Goal: Task Accomplishment & Management: Manage account settings

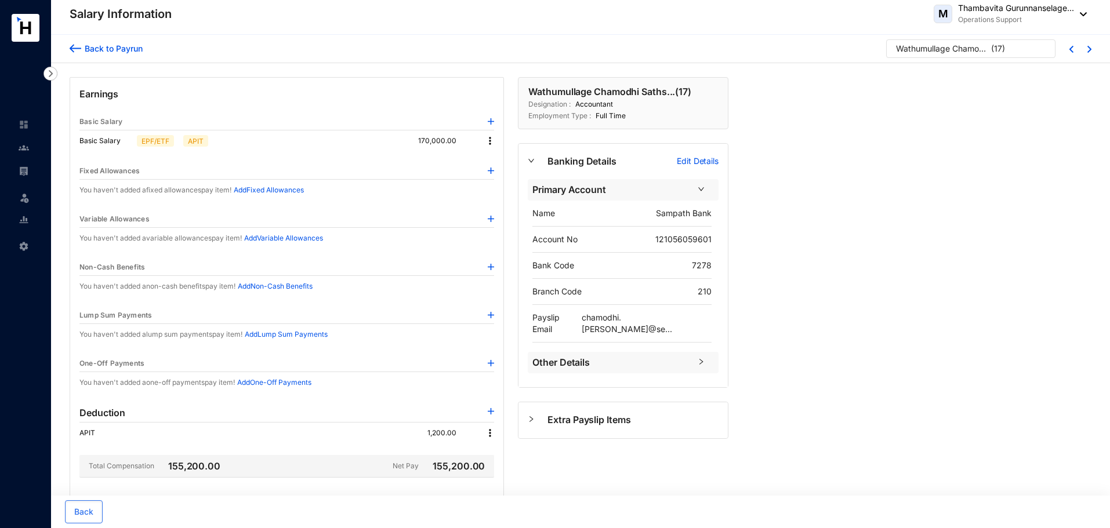
click at [896, 289] on div "Back to Payrun Wathumullage Chamodhi Saths... ( 17 ) Earnings Basic Salary Basi…" at bounding box center [580, 363] width 1059 height 656
click at [477, 32] on header "Salary Information M Thambavita Gurunnanselage... Operations Support" at bounding box center [580, 17] width 1059 height 35
click at [876, 150] on div "Back to Payrun Wathumullage Chamodhi Saths... ( 17 ) Earnings Basic Salary Basi…" at bounding box center [580, 363] width 1059 height 656
click at [851, 299] on div "Back to Payrun Wathumullage Chamodhi Saths... ( 17 ) Earnings Basic Salary Basi…" at bounding box center [580, 363] width 1059 height 656
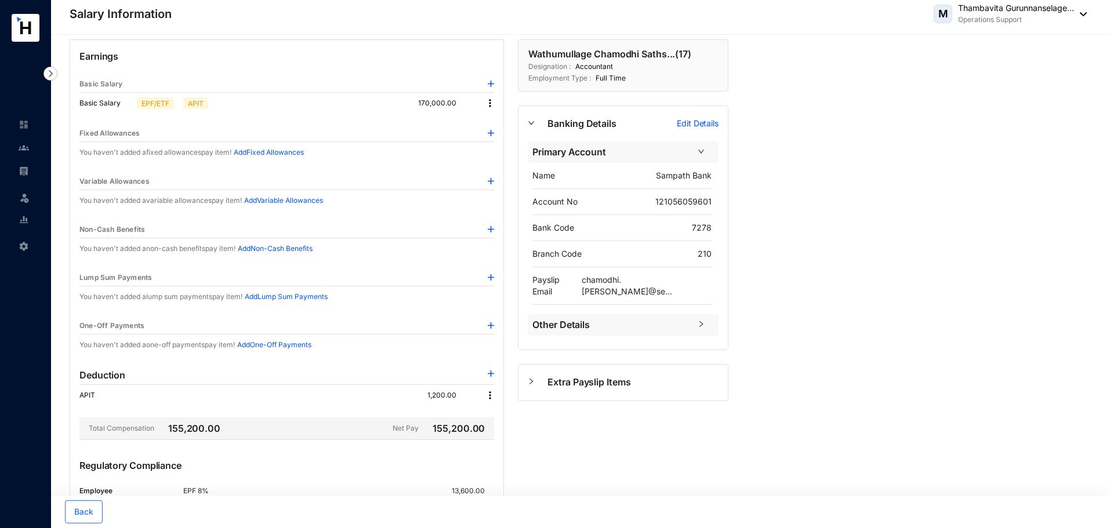
scroll to position [58, 0]
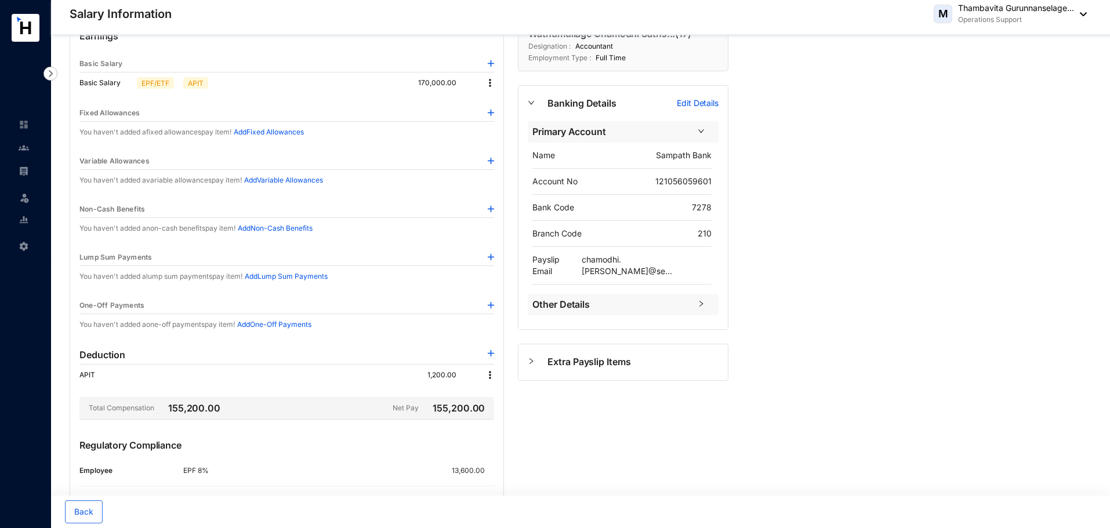
click at [492, 354] on img at bounding box center [491, 353] width 6 height 6
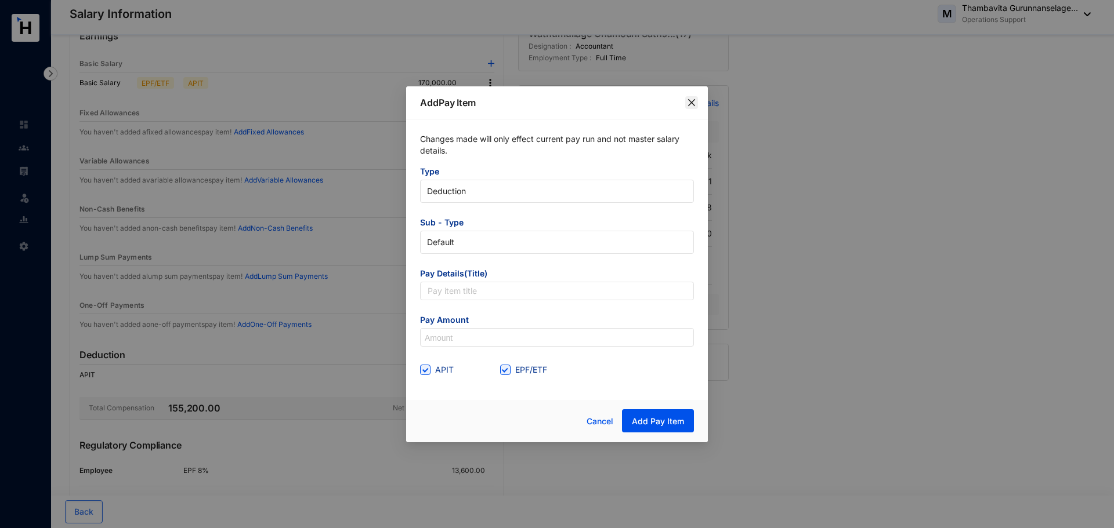
click at [692, 106] on icon "close" at bounding box center [691, 102] width 9 height 9
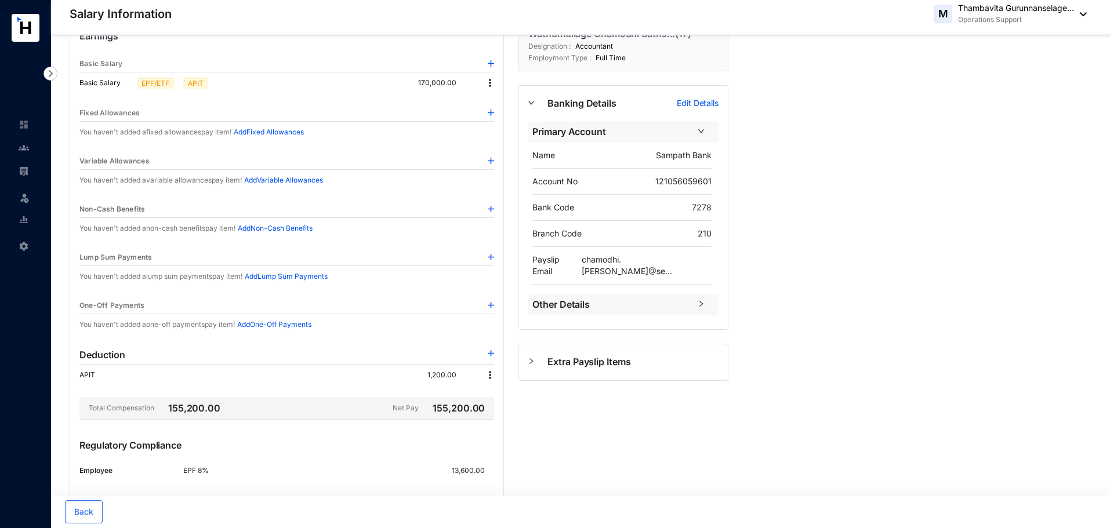
scroll to position [0, 0]
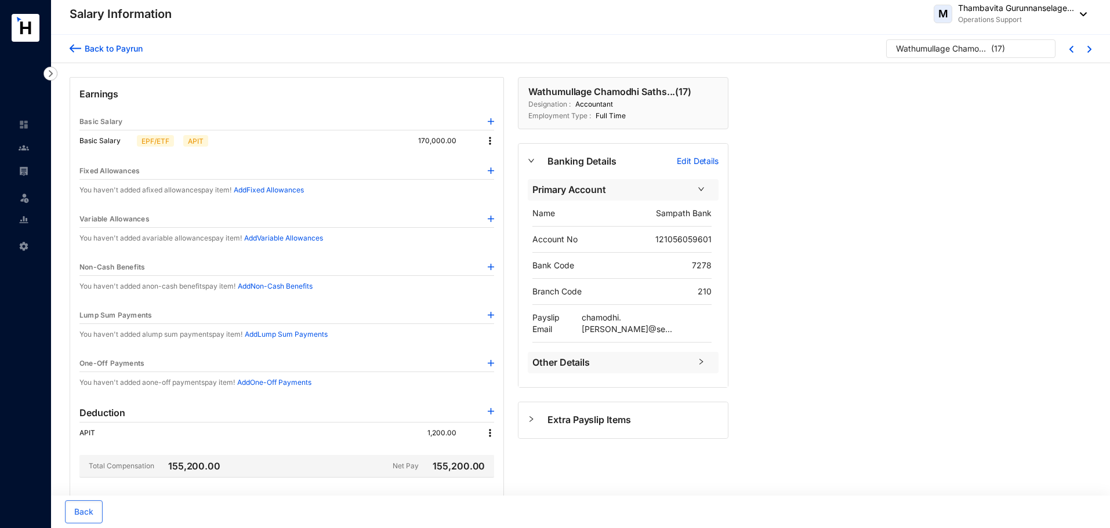
click at [71, 45] on img at bounding box center [76, 48] width 12 height 12
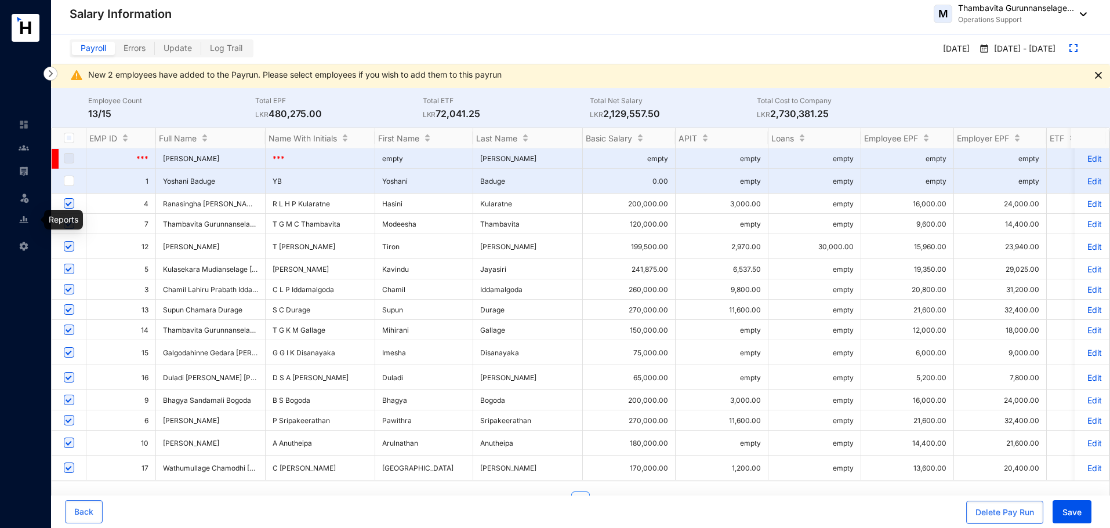
click at [26, 220] on img at bounding box center [24, 220] width 10 height 10
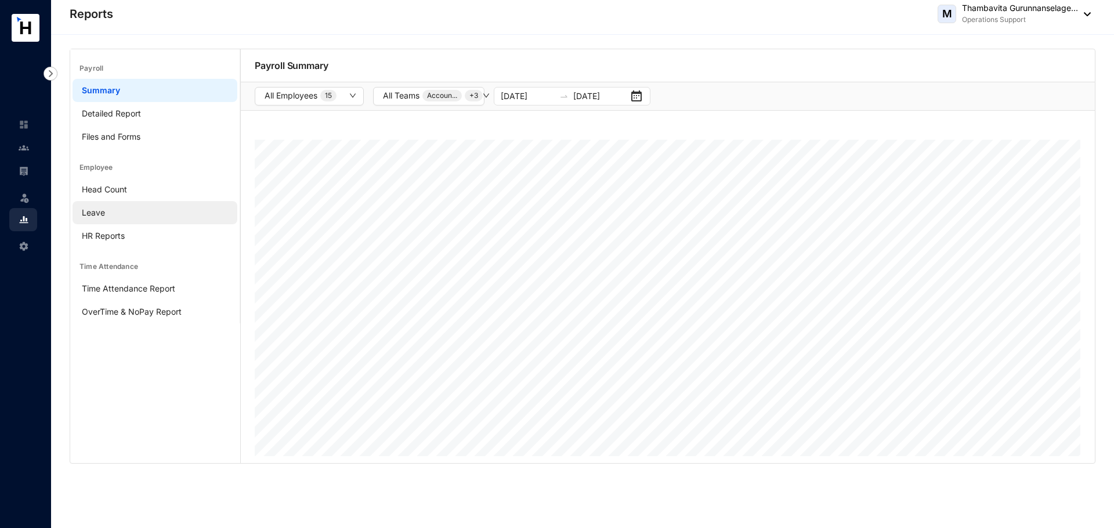
click at [105, 209] on link "Leave" at bounding box center [93, 213] width 23 height 10
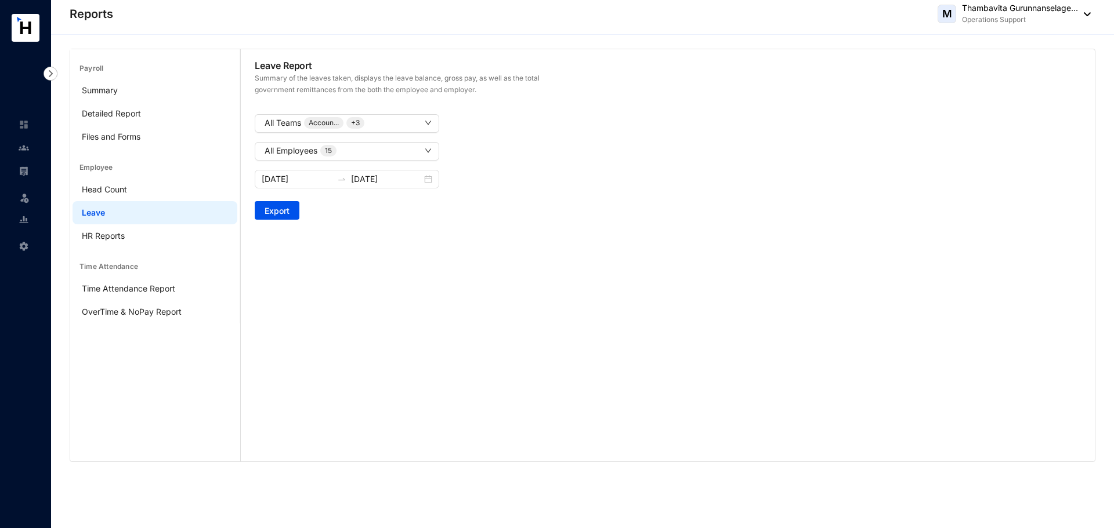
click at [118, 371] on main "Payroll Summary Detailed Report Files and Forms Employee Head Count Leave HR Re…" at bounding box center [155, 255] width 170 height 412
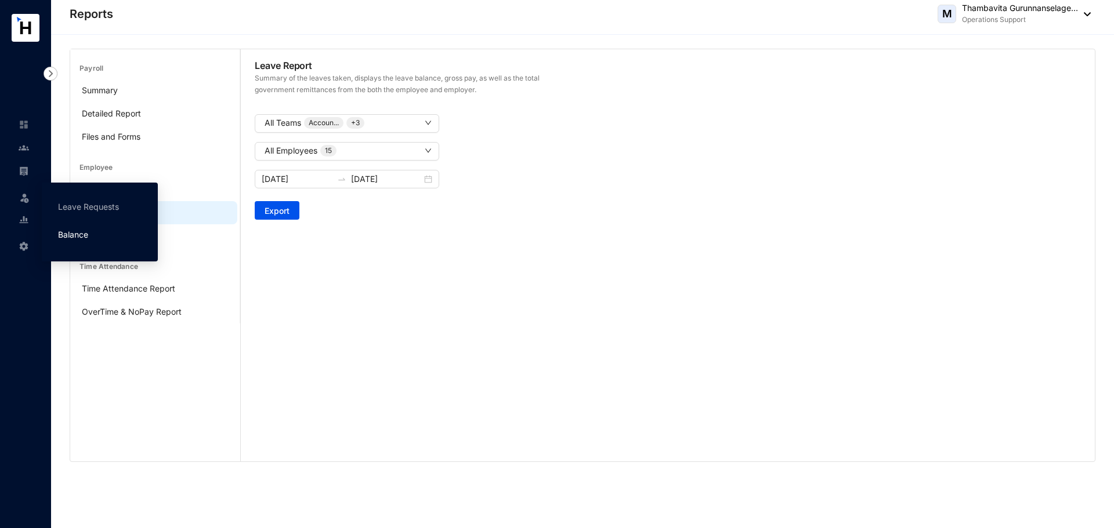
click at [58, 230] on link "Balance" at bounding box center [73, 235] width 30 height 10
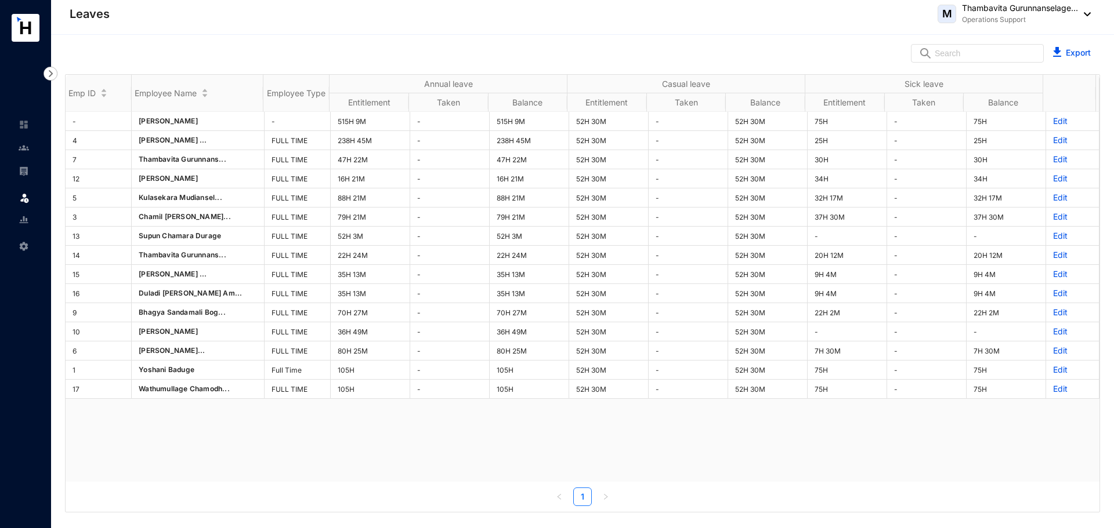
click at [510, 469] on div "- [PERSON_NAME] - 515H 9M - 515H 9M 52H 30M - 52H 30M 75H - 75H Edit 4 [PERSON_…" at bounding box center [583, 297] width 1034 height 370
click at [24, 176] on img at bounding box center [24, 171] width 10 height 10
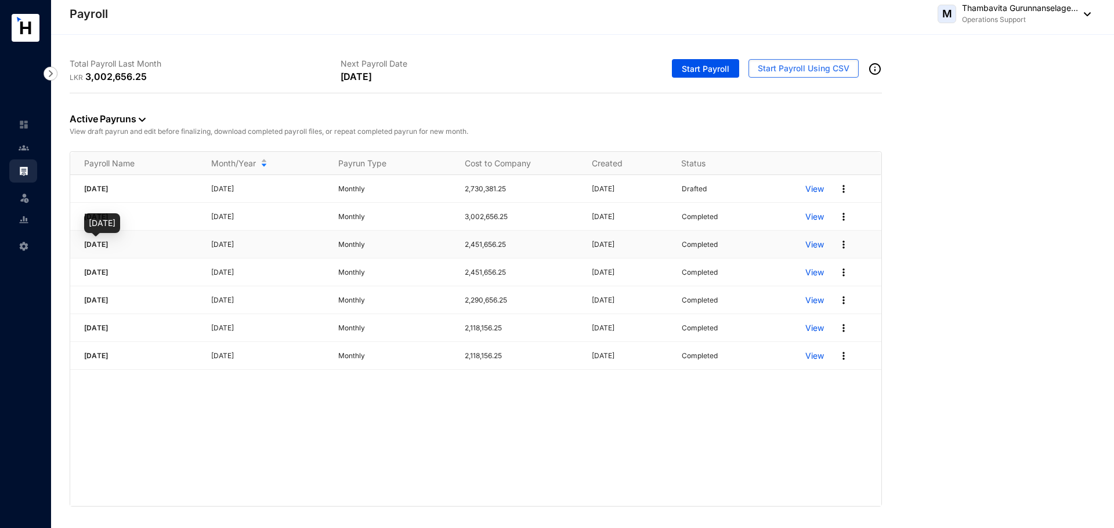
click at [108, 244] on span "[DATE]" at bounding box center [96, 244] width 24 height 9
click at [817, 183] on p "View" at bounding box center [814, 189] width 19 height 12
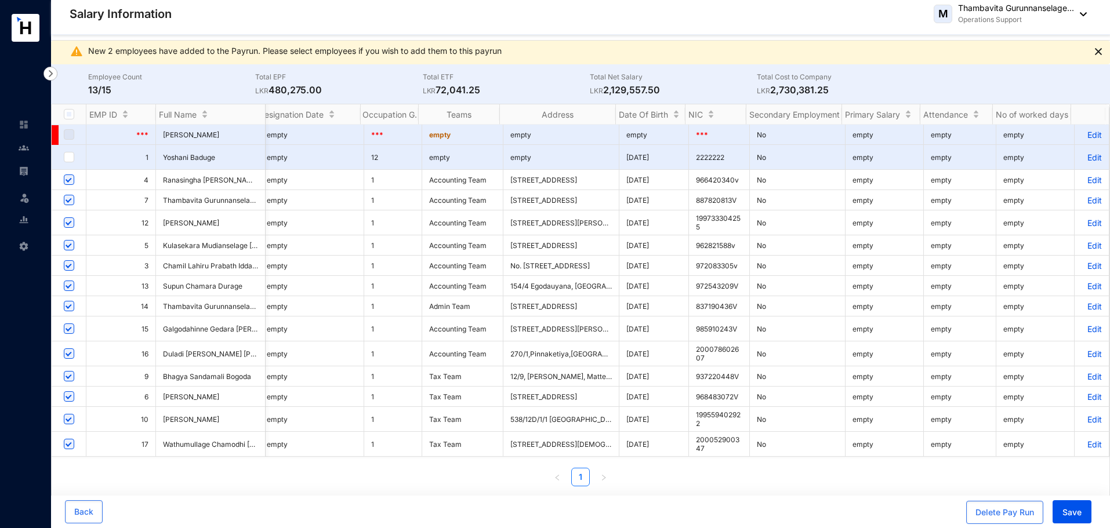
scroll to position [0, 2994]
click at [1083, 304] on p "Edit" at bounding box center [1092, 307] width 20 height 10
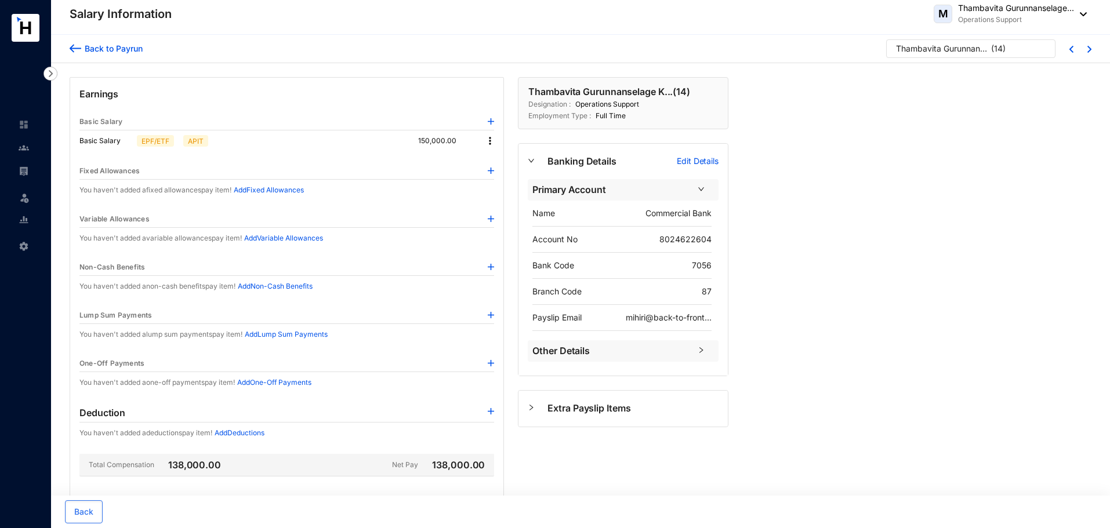
click at [81, 46] on div "Back to Payrun" at bounding box center [111, 48] width 61 height 12
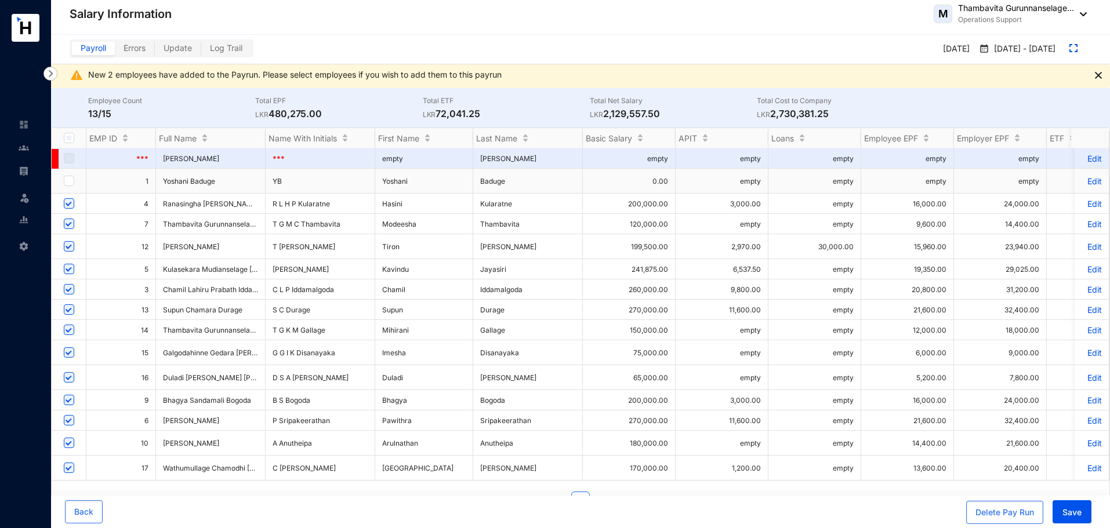
click at [78, 183] on td at bounding box center [69, 181] width 35 height 25
click at [73, 180] on input "checkbox" at bounding box center [69, 181] width 10 height 10
checkbox input "true"
click at [32, 143] on link at bounding box center [33, 148] width 29 height 12
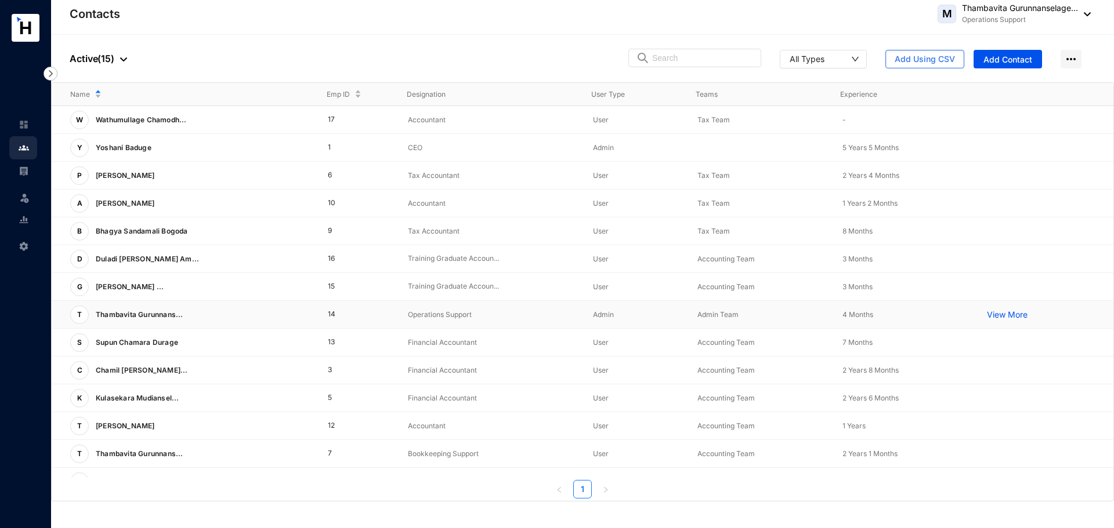
click at [121, 314] on span "Thambavita Gurunnans..." at bounding box center [140, 314] width 88 height 9
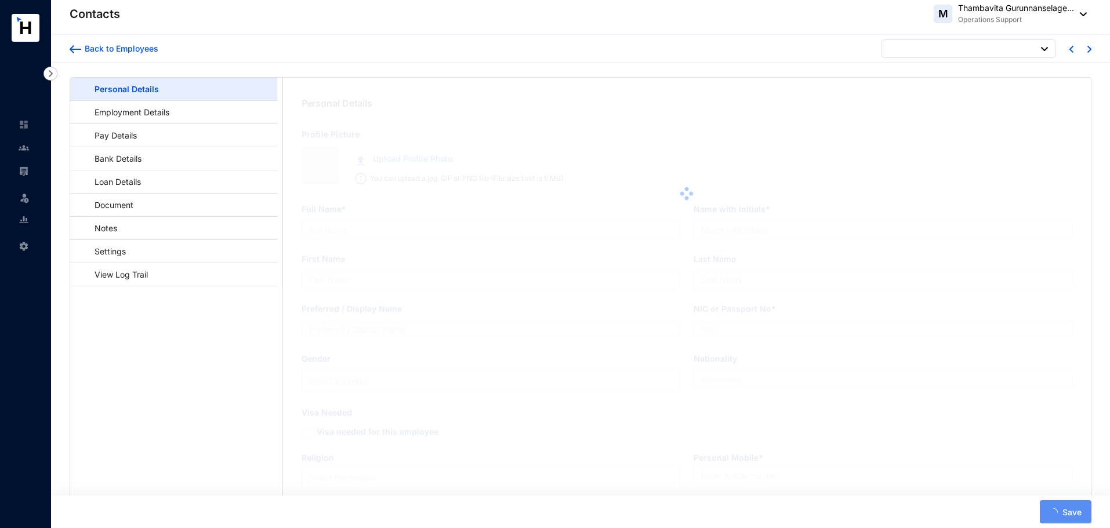
type input "Thambavita Gurunnanselage Kumudu Mihirani Gallage"
type input "T G K M Gallage"
type input "Mihirani"
type input "Gallage"
type input "[PERSON_NAME]"
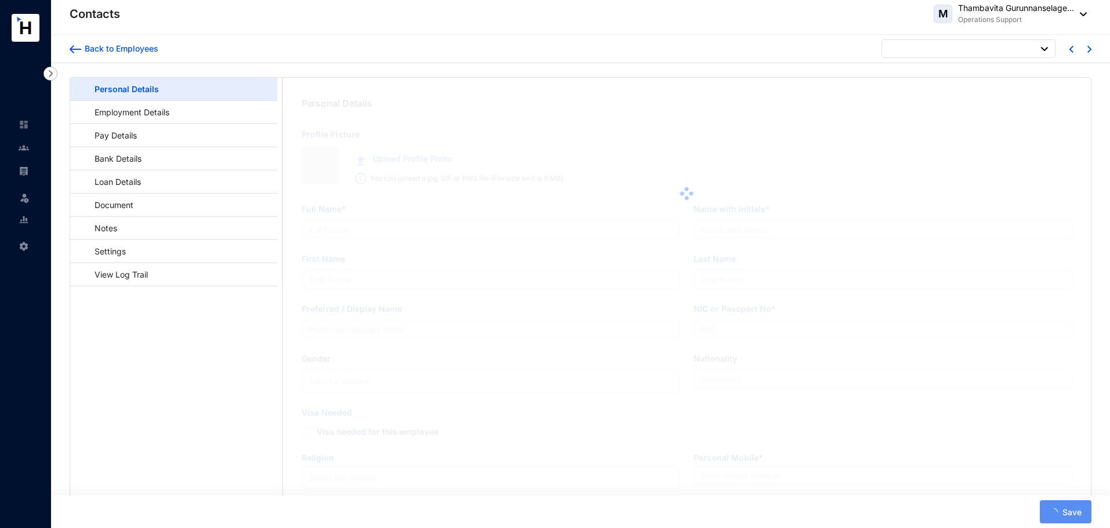
type input "837190436V"
type input "764777013"
type input "[STREET_ADDRESS]"
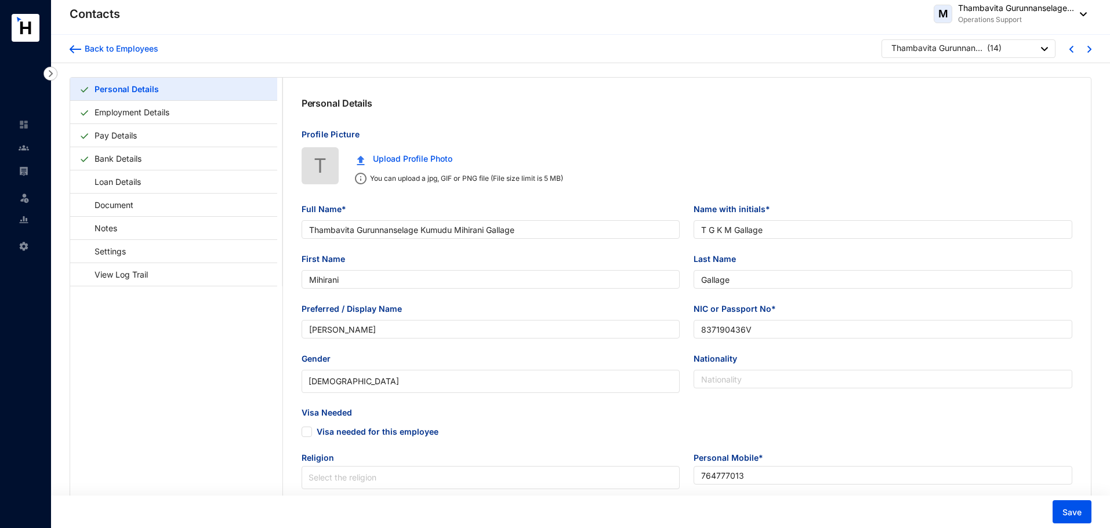
type input "[DATE]"
click at [136, 137] on link "Pay Details" at bounding box center [116, 136] width 52 height 24
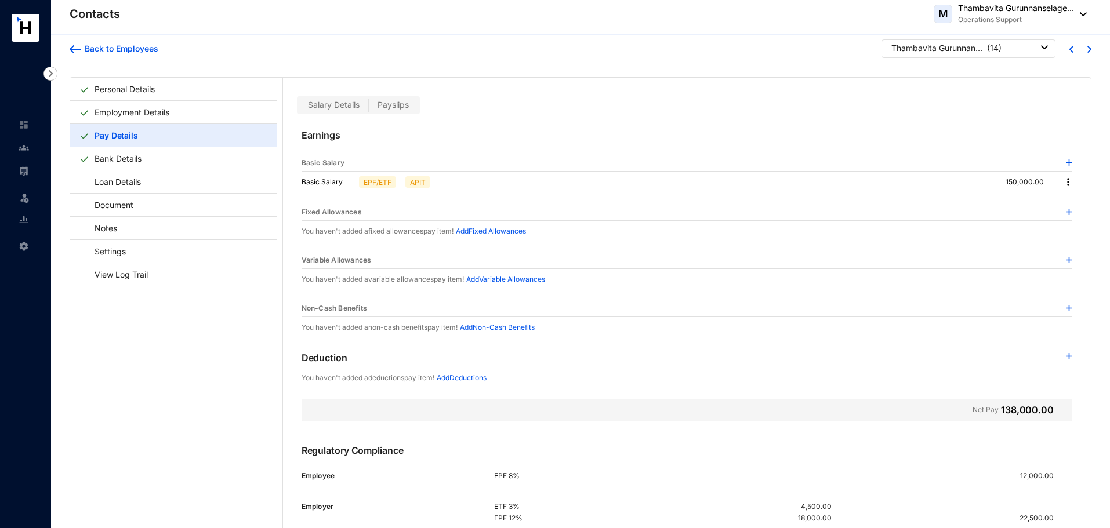
click at [389, 103] on span "Payslips" at bounding box center [393, 105] width 31 height 10
click at [369, 108] on input "Payslips" at bounding box center [369, 108] width 0 height 0
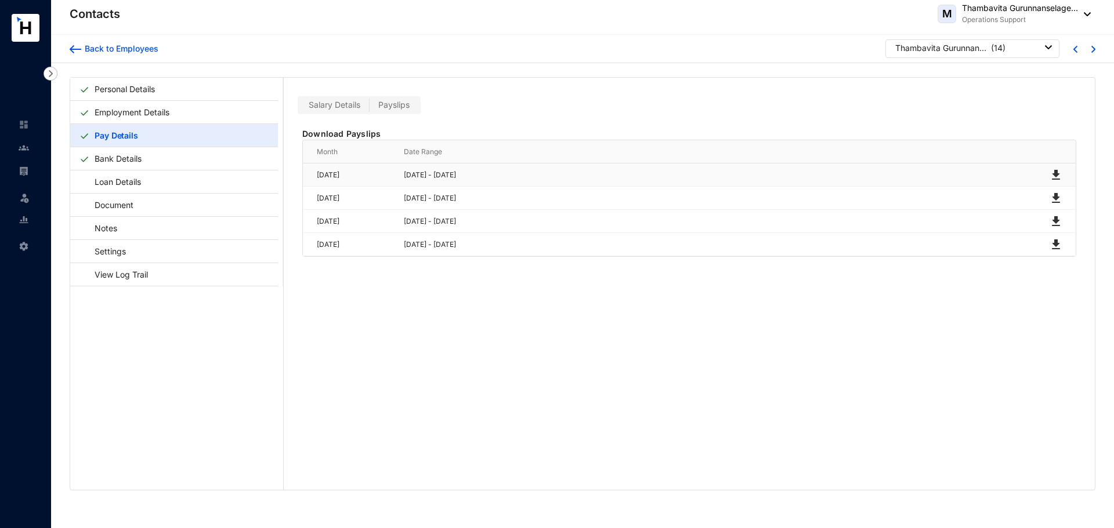
click at [1053, 177] on img at bounding box center [1056, 175] width 14 height 14
click at [530, 344] on div "Salary Details Payslips Download Payslips Month Date Range [DATE] [DATE] - [DAT…" at bounding box center [689, 284] width 811 height 412
click at [166, 336] on main "Personal Details Employment Details Pay Details Bank Details Loan Details Docum…" at bounding box center [176, 284] width 213 height 412
click at [73, 46] on img at bounding box center [76, 49] width 12 height 8
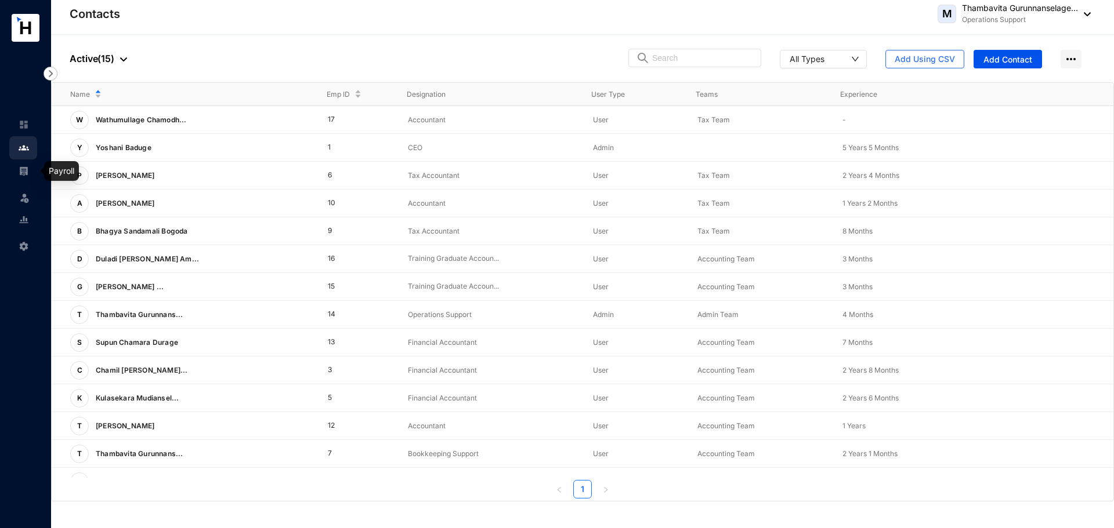
click at [23, 167] on img at bounding box center [24, 171] width 10 height 10
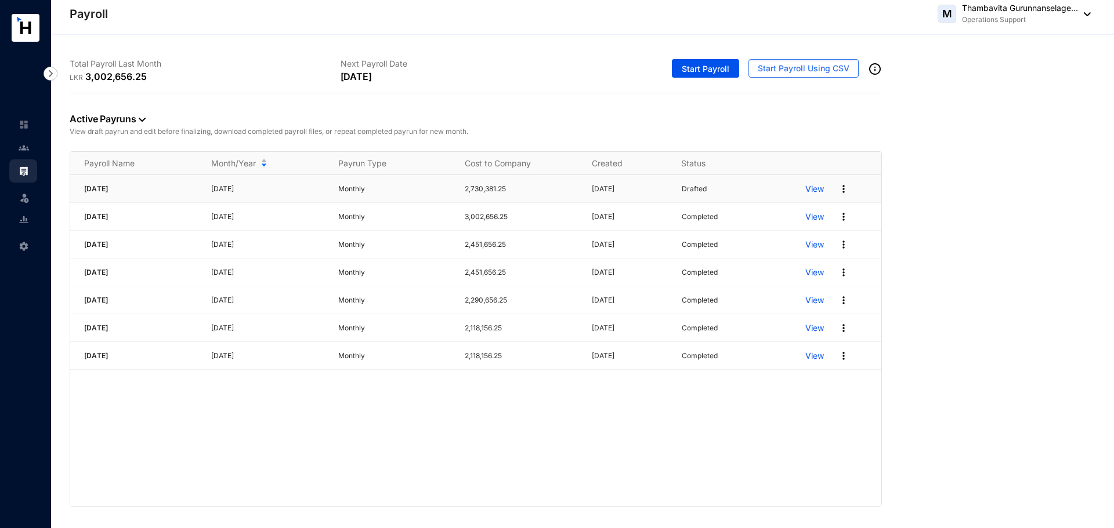
click at [848, 190] on img at bounding box center [844, 189] width 12 height 12
click at [820, 189] on p "View" at bounding box center [814, 189] width 19 height 12
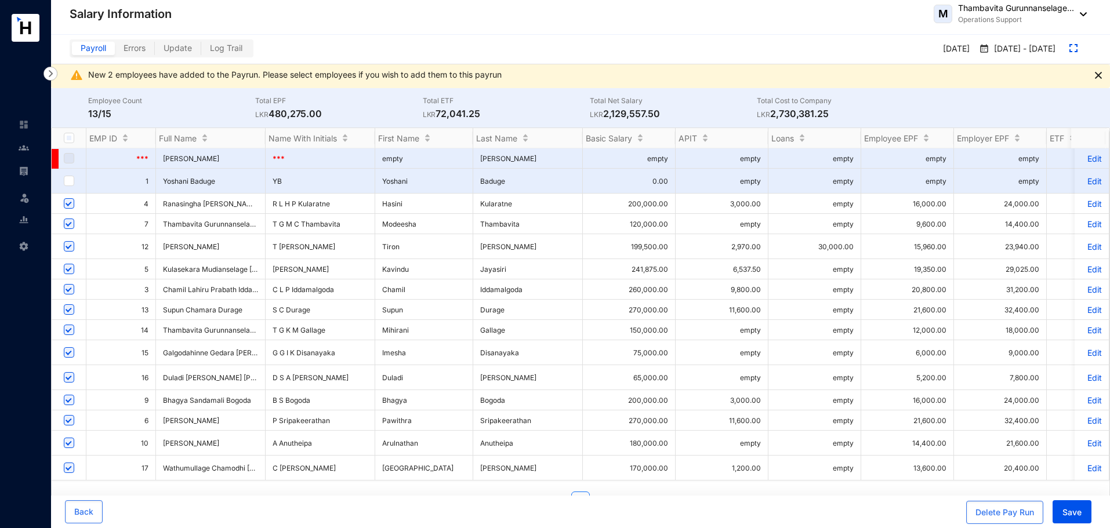
scroll to position [2, 0]
click at [66, 463] on input "checkbox" at bounding box center [69, 468] width 10 height 10
checkbox input "false"
click at [123, 137] on div "EMP ID" at bounding box center [120, 138] width 69 height 12
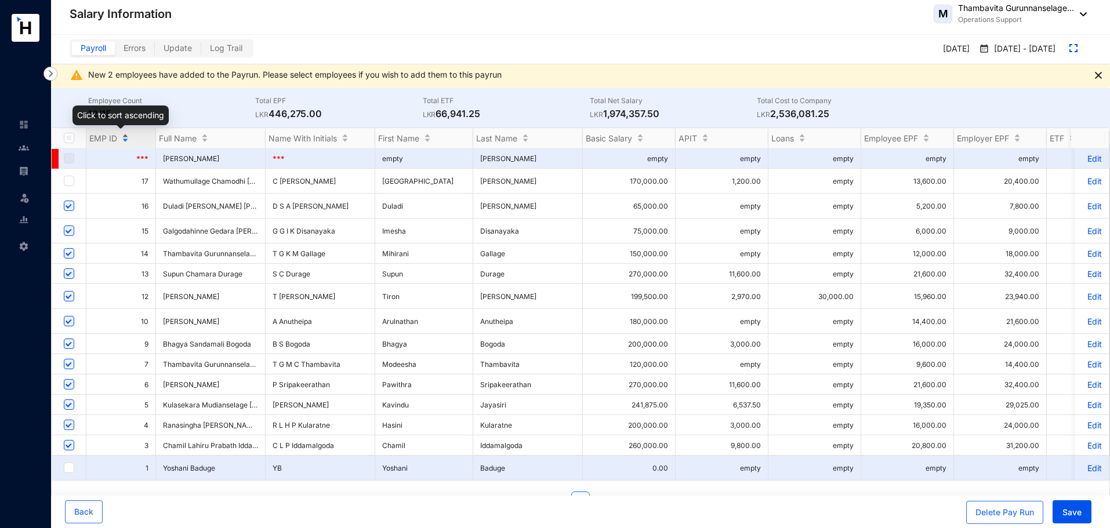
scroll to position [0, 0]
click at [123, 137] on div "EMP ID" at bounding box center [120, 138] width 69 height 12
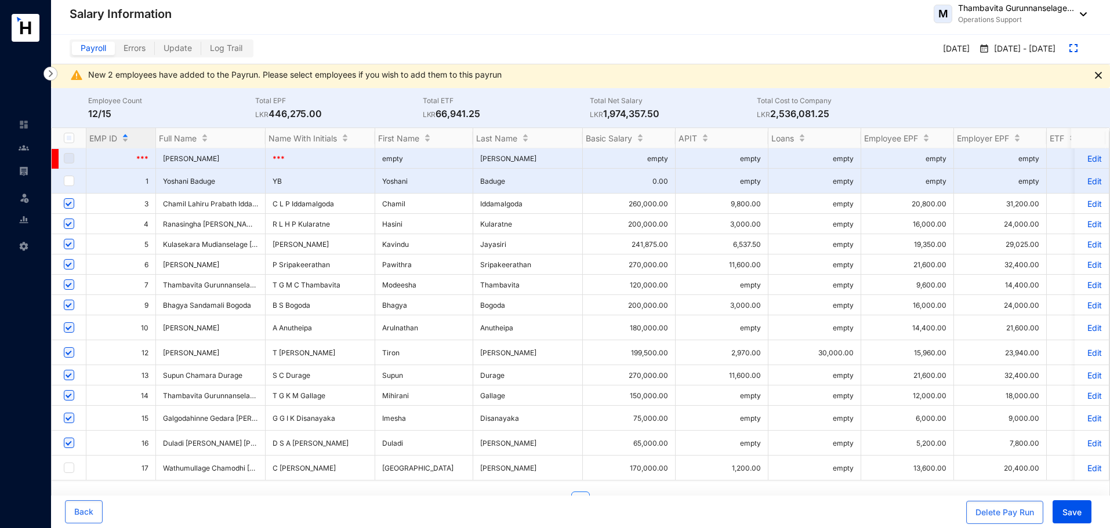
click at [204, 111] on p "12/15" at bounding box center [171, 114] width 167 height 14
click at [71, 141] on input "Select all" at bounding box center [69, 138] width 10 height 10
checkbox input "true"
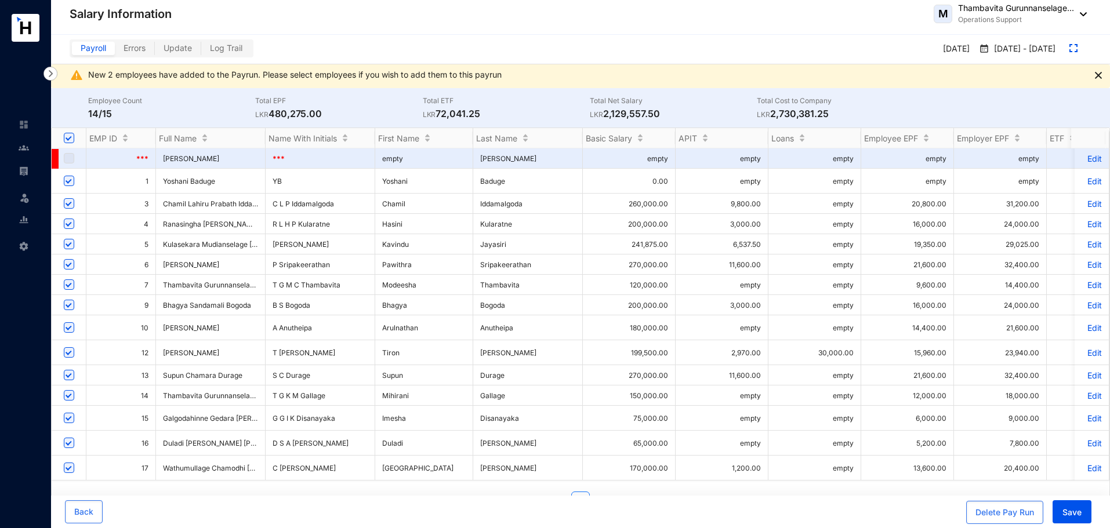
scroll to position [2, 0]
click at [26, 123] on img at bounding box center [24, 124] width 10 height 10
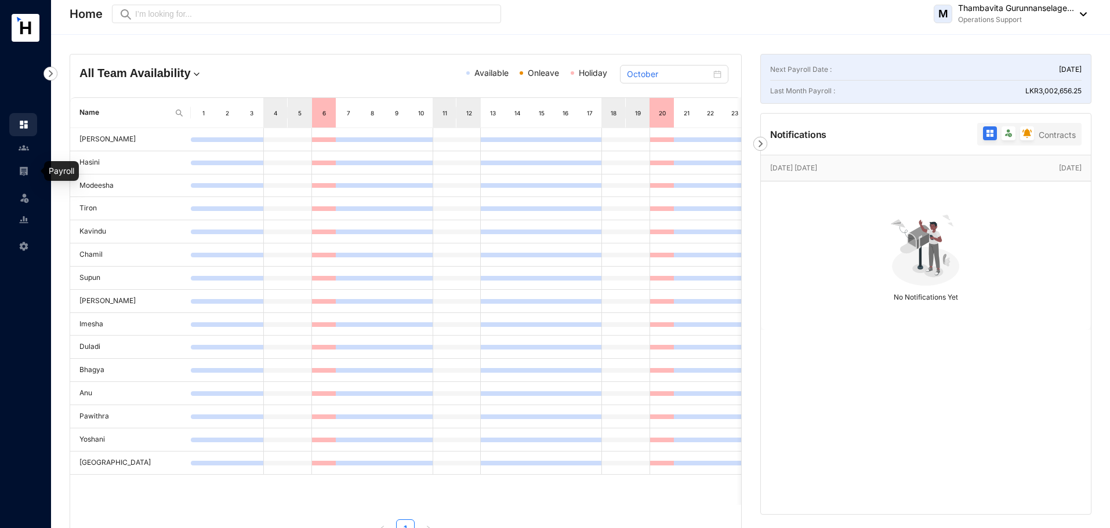
click at [25, 166] on img at bounding box center [24, 171] width 10 height 10
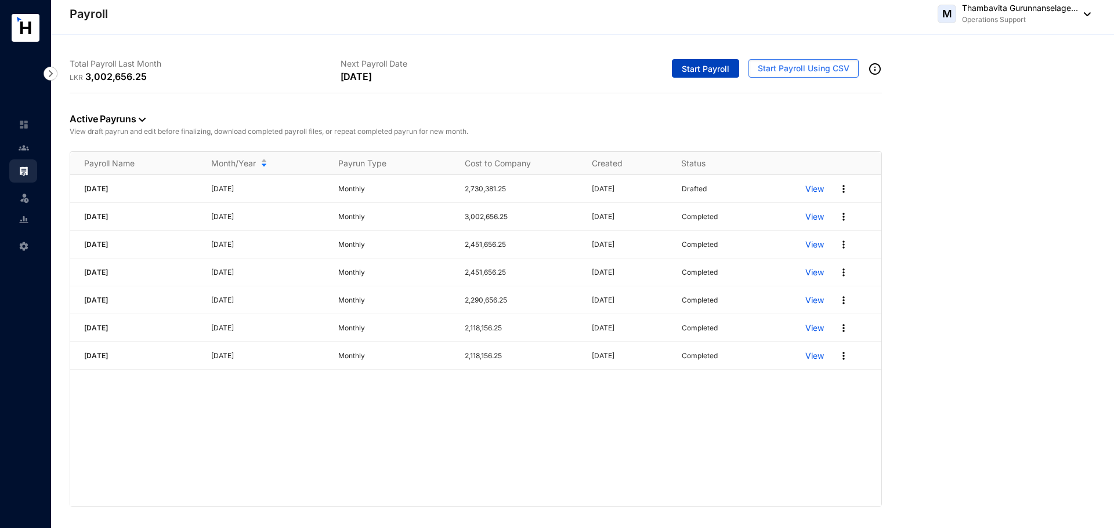
click at [702, 74] on span "Start Payroll" at bounding box center [706, 69] width 48 height 12
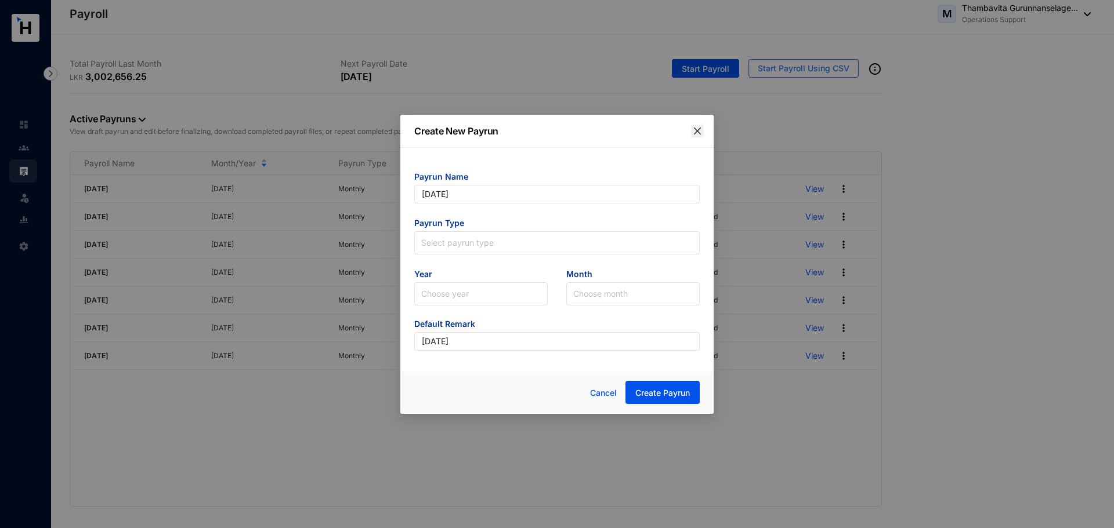
click at [702, 132] on span "Close" at bounding box center [697, 130] width 13 height 9
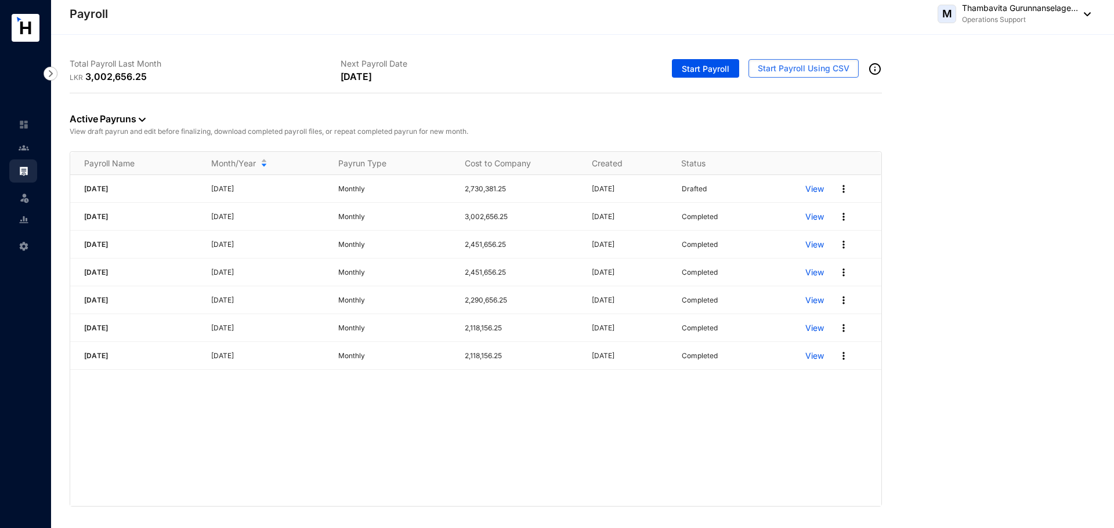
click at [675, 128] on p "View draft payrun and edit before finalizing, download completed payroll files,…" at bounding box center [476, 132] width 812 height 12
click at [843, 185] on img at bounding box center [844, 189] width 12 height 12
click at [820, 187] on p "View" at bounding box center [814, 189] width 19 height 12
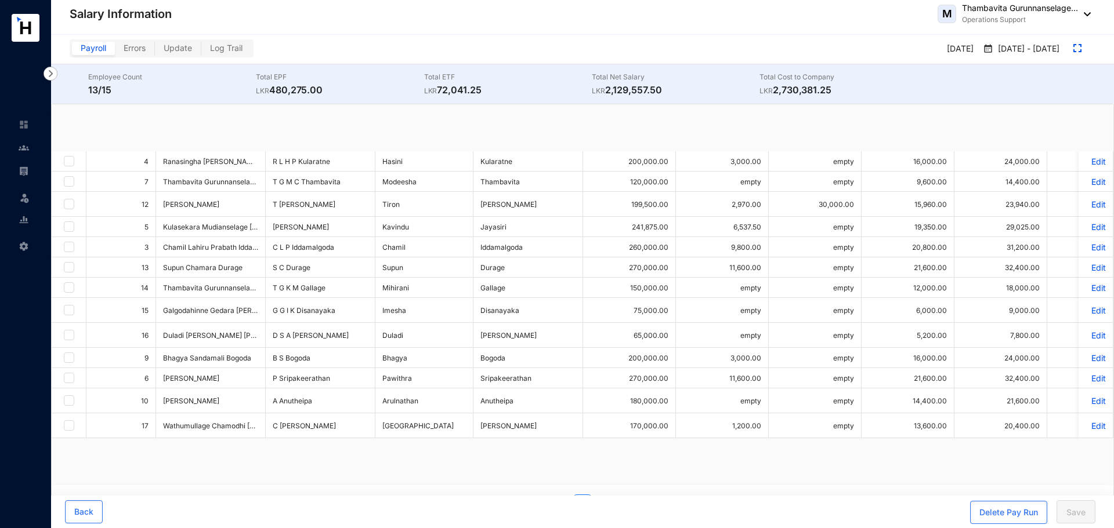
checkbox input "true"
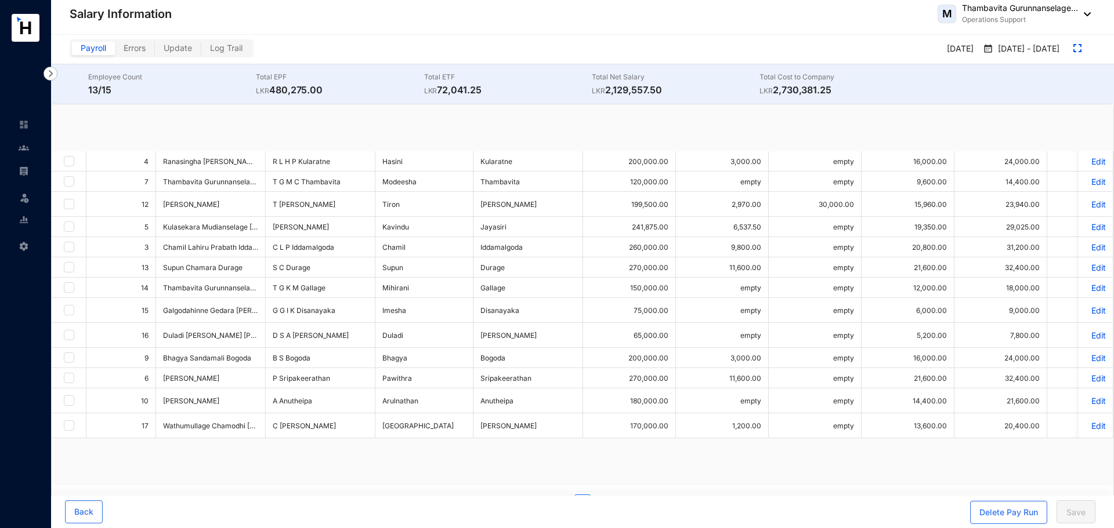
checkbox input "true"
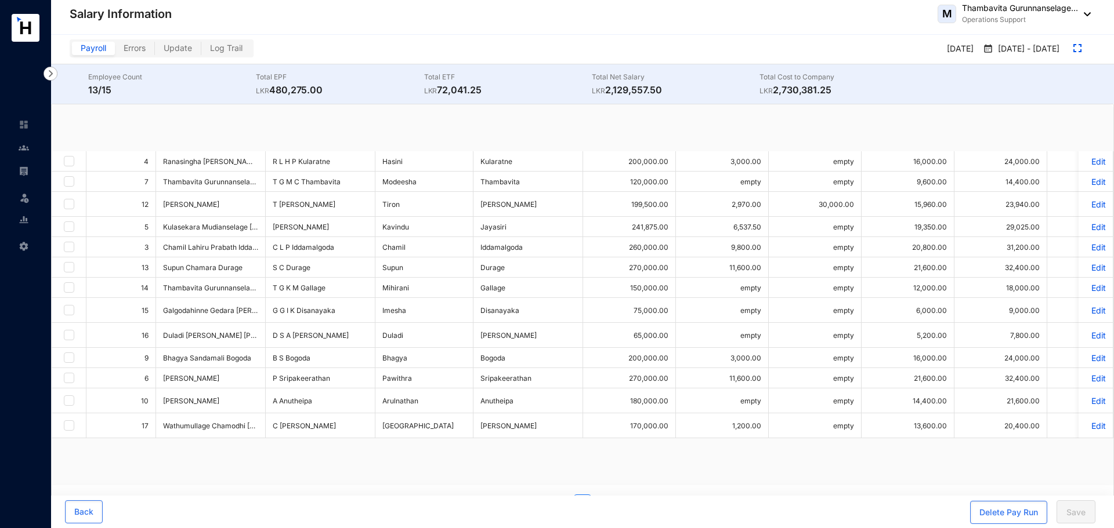
checkbox input "true"
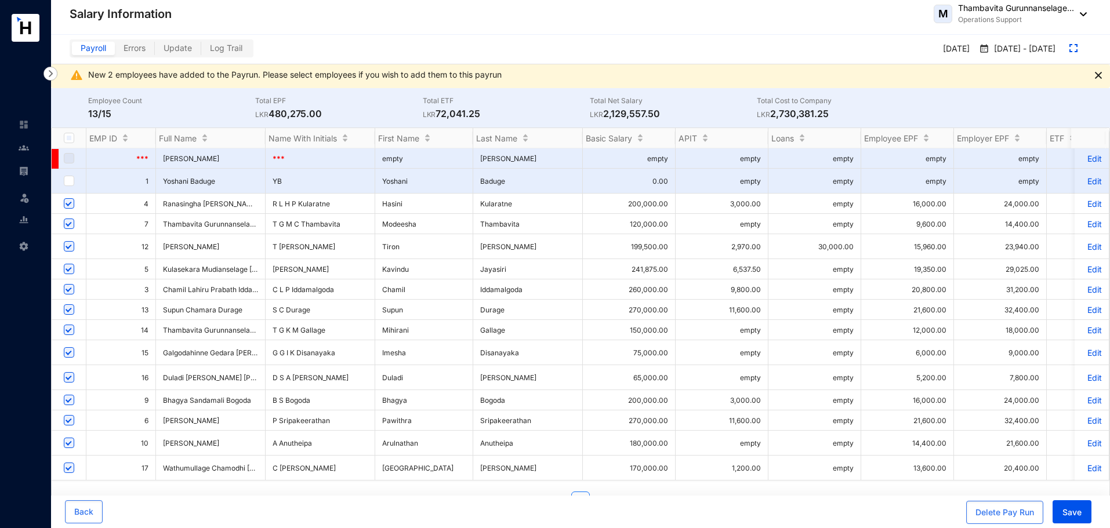
scroll to position [2, 0]
click at [1067, 515] on span "Save" at bounding box center [1072, 513] width 19 height 12
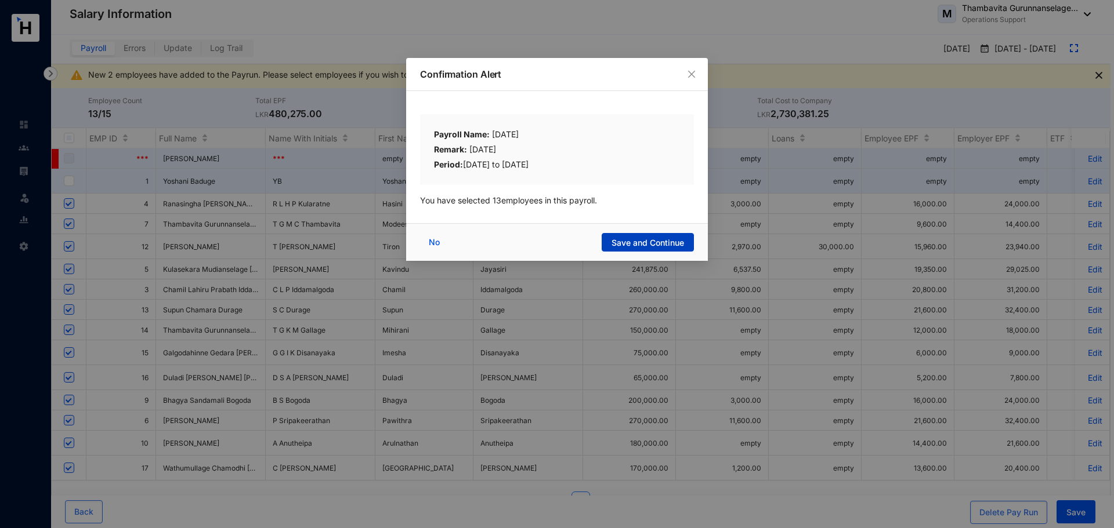
click at [628, 238] on span "Save and Continue" at bounding box center [647, 243] width 73 height 12
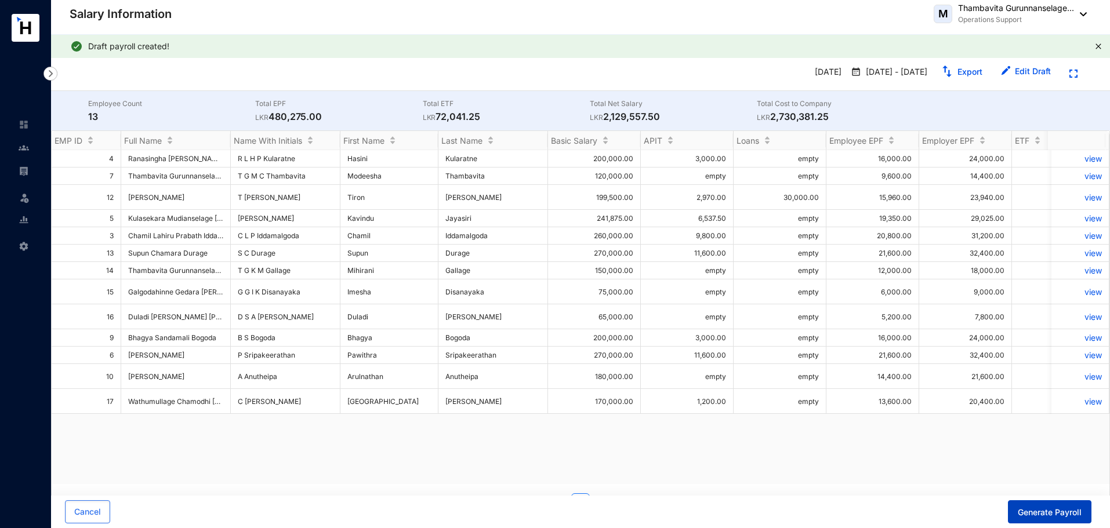
click at [1068, 509] on span "Generate Payroll" at bounding box center [1050, 513] width 64 height 12
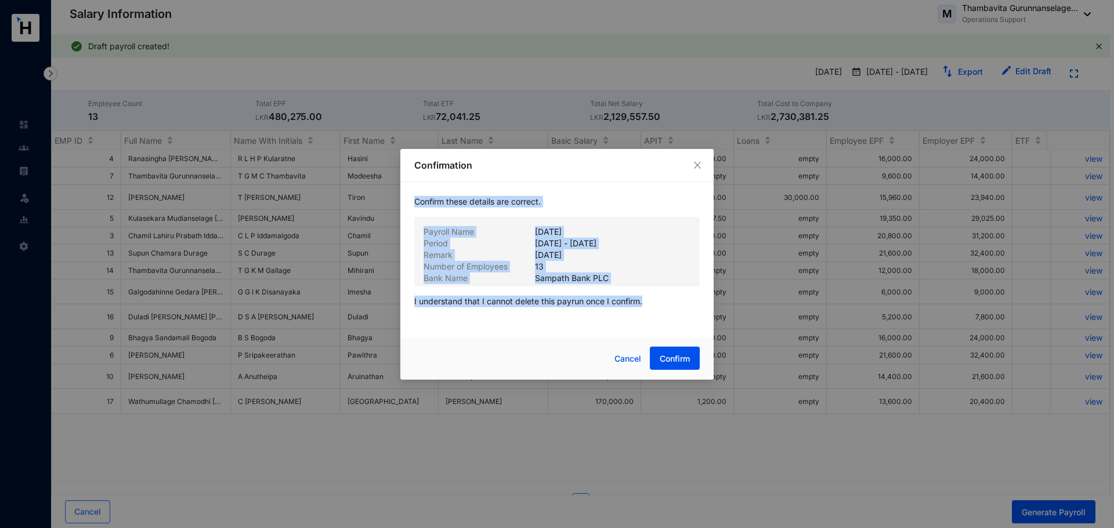
drag, startPoint x: 602, startPoint y: 161, endPoint x: 783, endPoint y: 234, distance: 195.4
click at [783, 234] on div "Confirmation Confirm these details are correct. Payroll Name [DATE] Period [DAT…" at bounding box center [557, 264] width 1114 height 528
click at [561, 172] on p "Confirmation" at bounding box center [556, 165] width 285 height 14
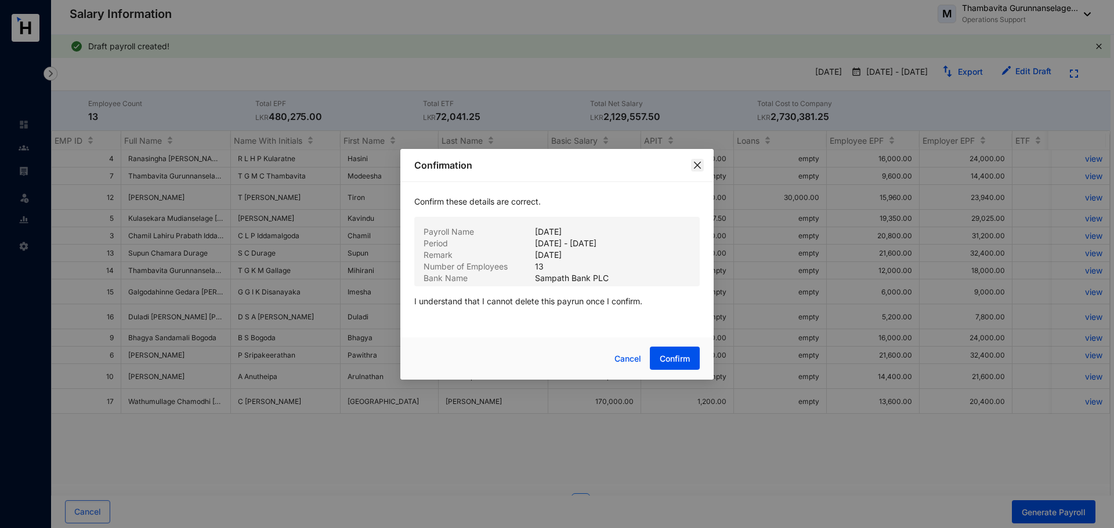
click at [694, 165] on icon "close" at bounding box center [697, 165] width 9 height 9
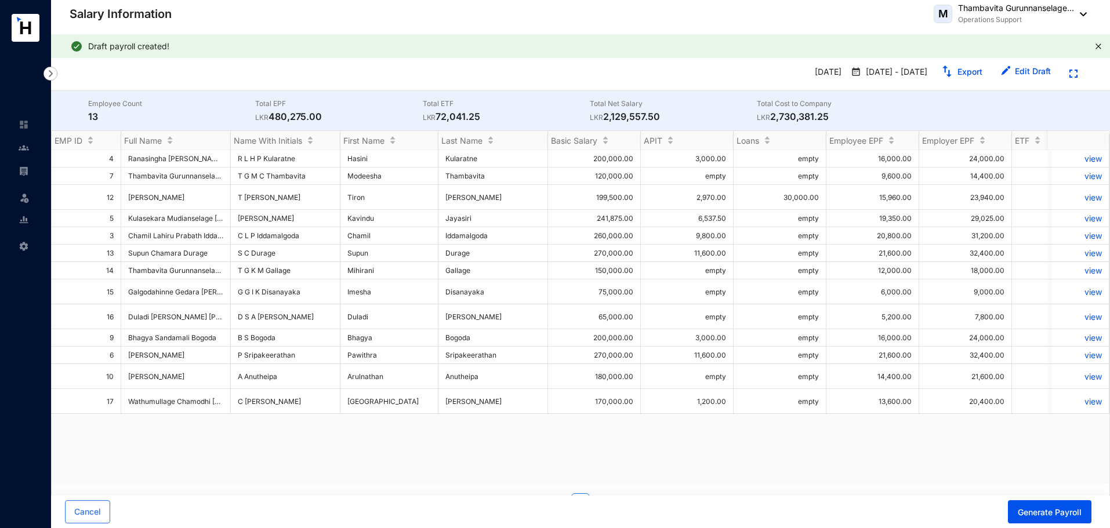
click at [659, 455] on div "4 Ranasingha [PERSON_NAME] [PERSON_NAME] R L H P Kularatne [PERSON_NAME] 200,00…" at bounding box center [581, 317] width 1058 height 334
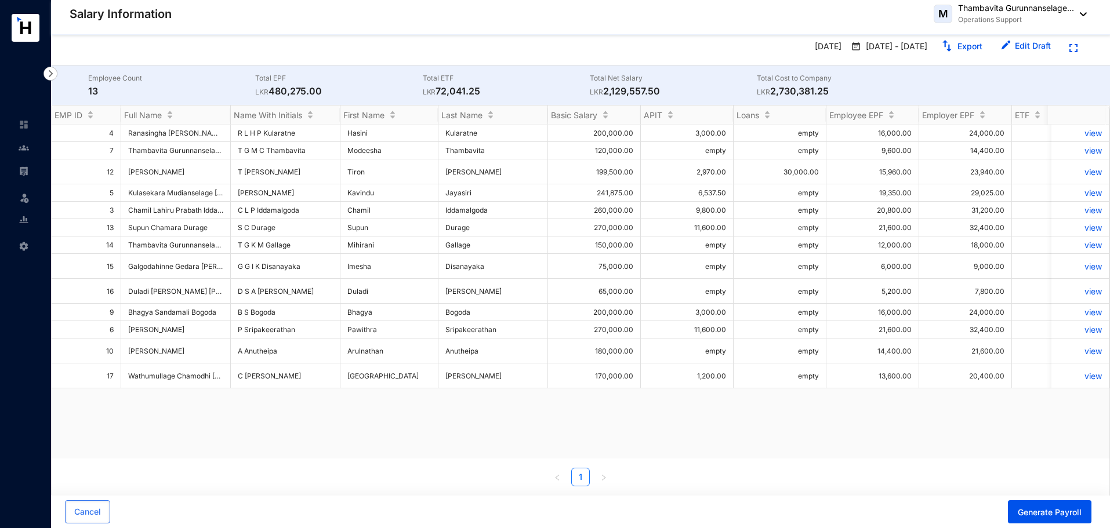
scroll to position [0, 0]
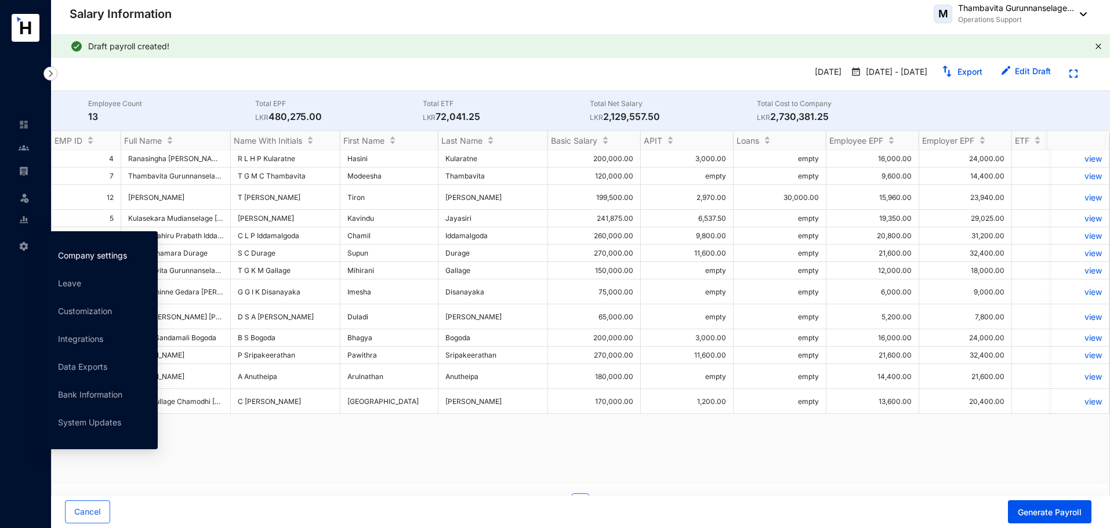
click at [61, 251] on link "Company settings" at bounding box center [92, 256] width 69 height 10
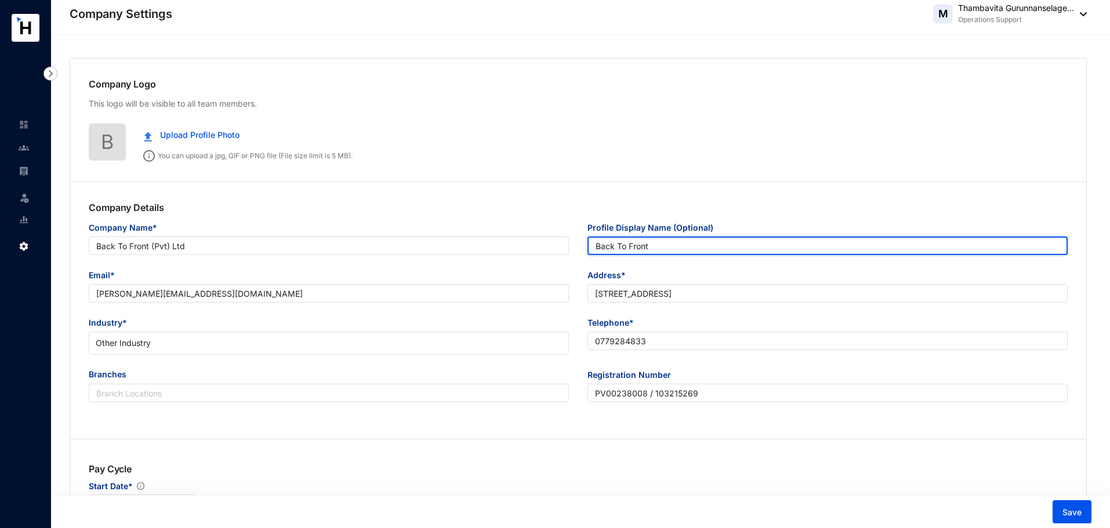
click at [685, 245] on input "Back To Front" at bounding box center [828, 246] width 480 height 19
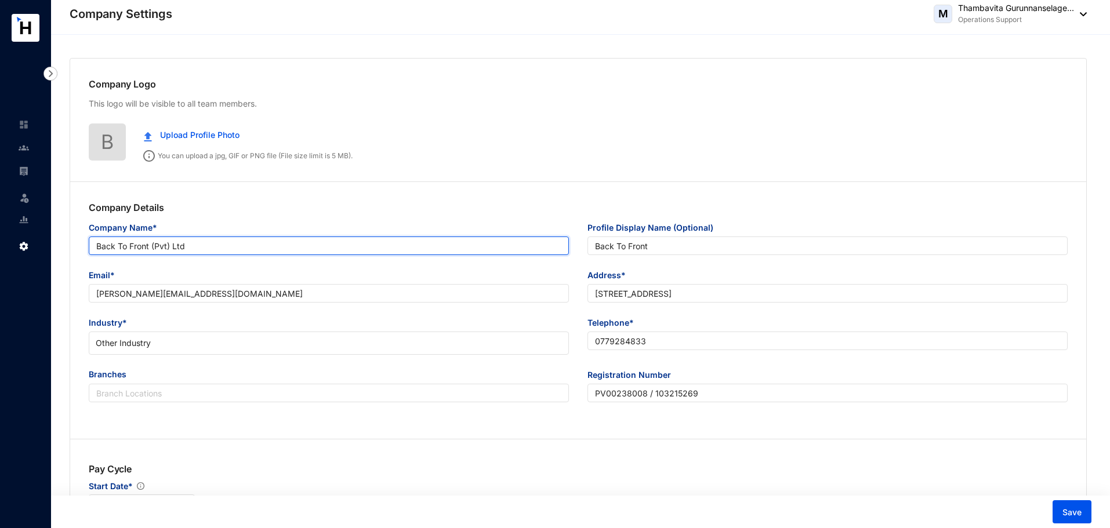
click at [151, 245] on input "Back To Front (Pvt) Ltd" at bounding box center [329, 246] width 480 height 19
click at [150, 247] on input "Back To Front (Pvt) Ltd" at bounding box center [329, 246] width 480 height 19
type input "Back To Front Lanka (Pvt) Ltd"
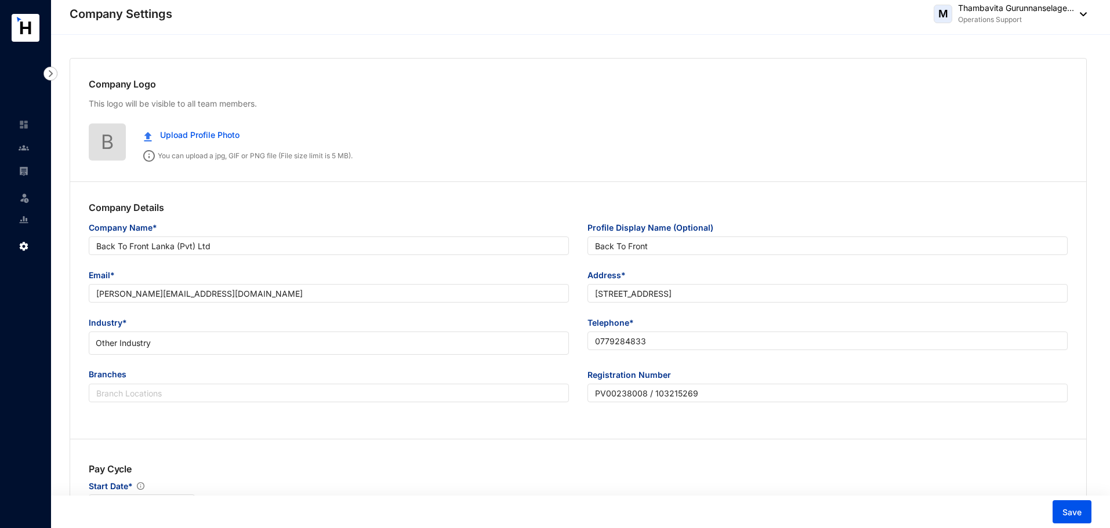
click at [188, 265] on div "Company Name* Back To [GEOGRAPHIC_DATA] (Pvt) Ltd" at bounding box center [328, 246] width 499 height 48
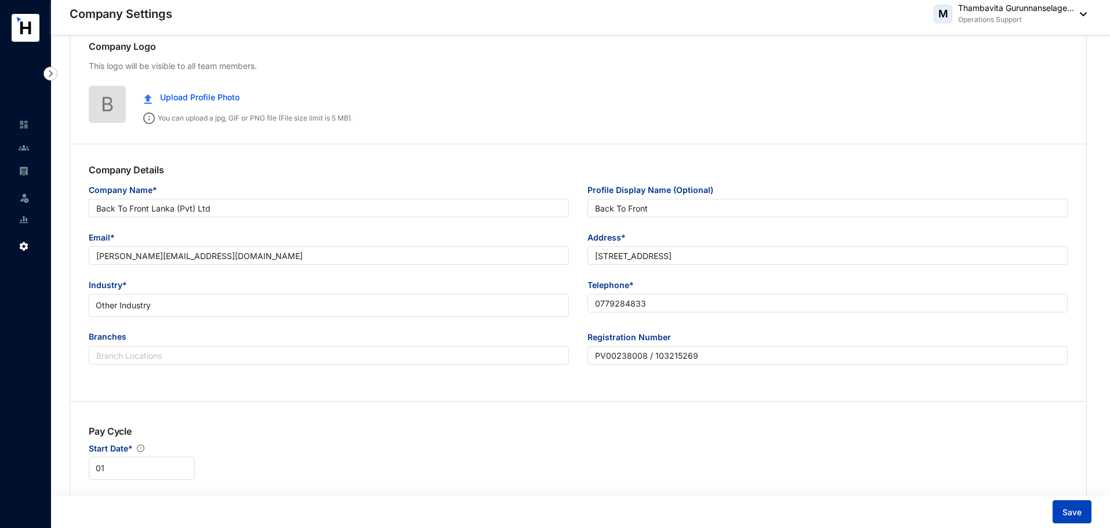
scroll to position [58, 0]
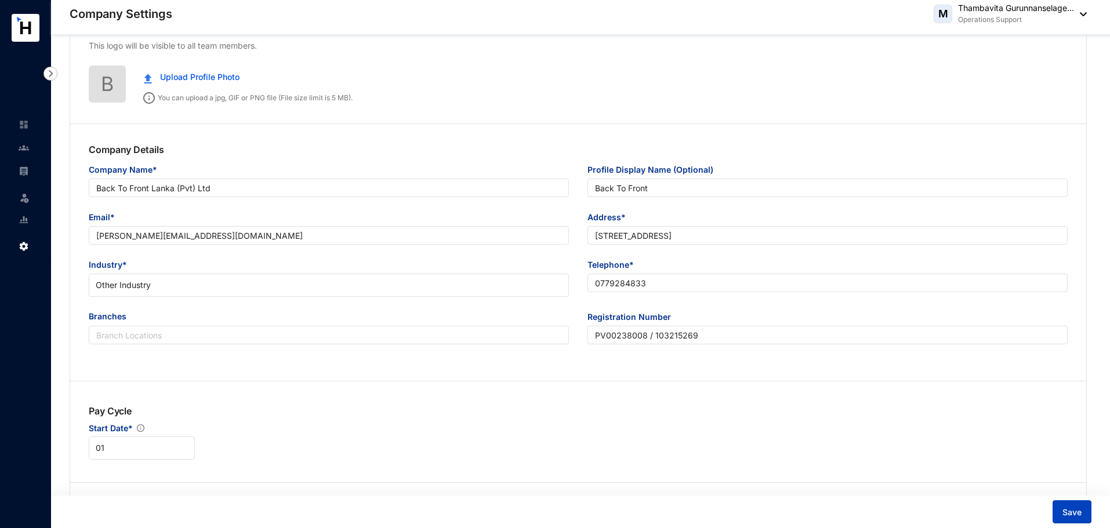
click at [1060, 514] on button "Save" at bounding box center [1072, 512] width 39 height 23
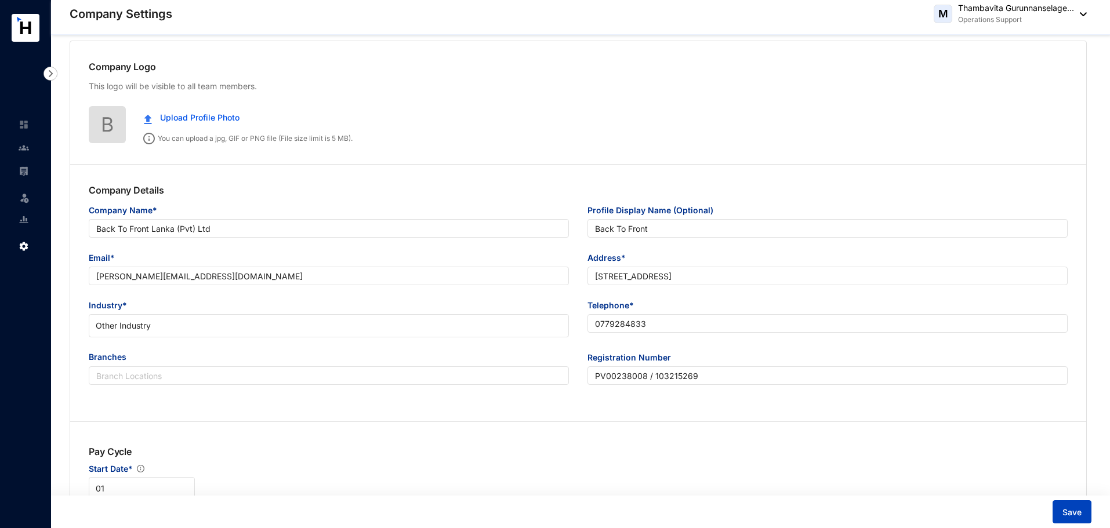
scroll to position [0, 0]
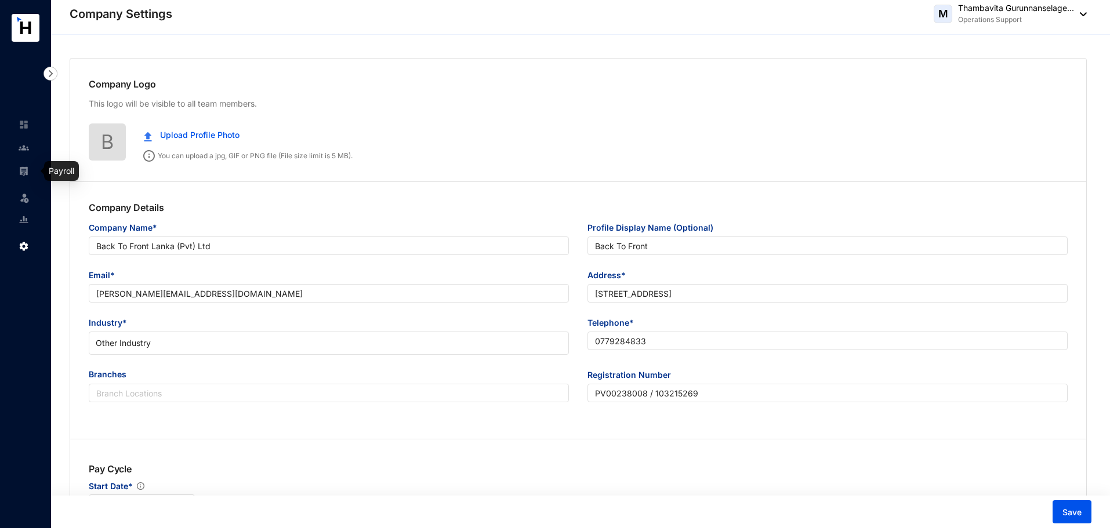
click at [26, 173] on img at bounding box center [24, 171] width 10 height 10
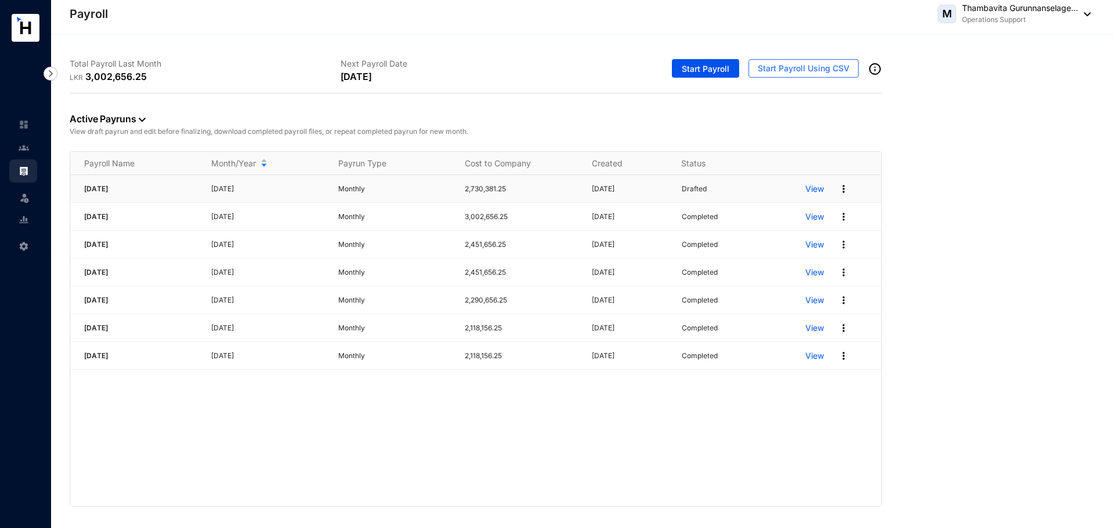
click at [810, 186] on p "View" at bounding box center [814, 189] width 19 height 12
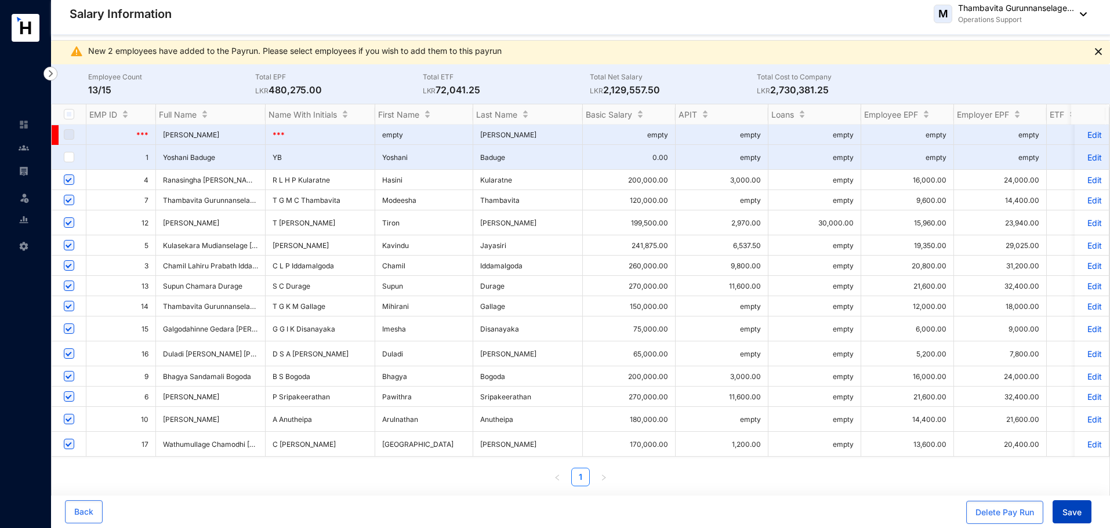
click at [1069, 507] on span "Save" at bounding box center [1072, 513] width 19 height 12
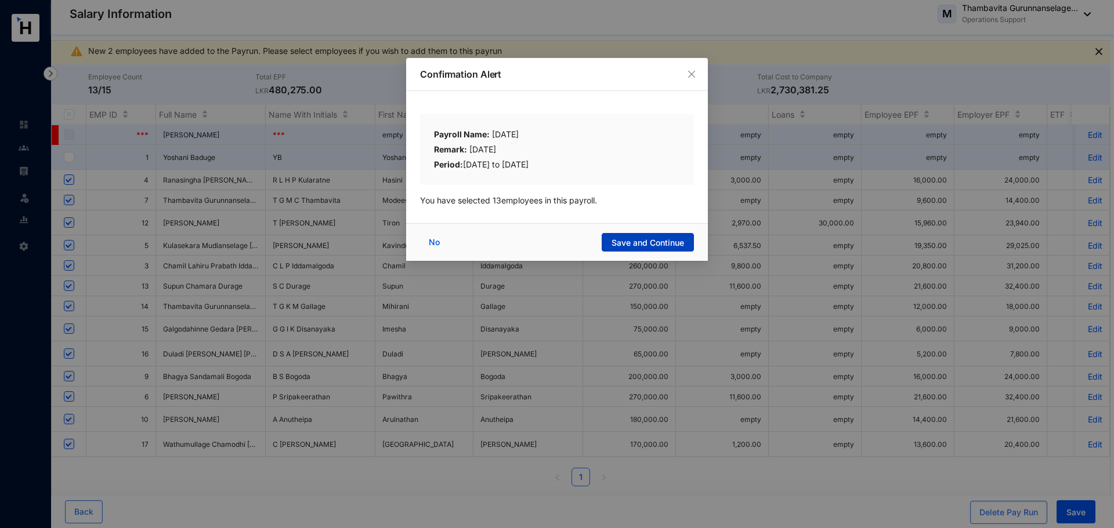
click at [662, 239] on span "Save and Continue" at bounding box center [647, 243] width 73 height 12
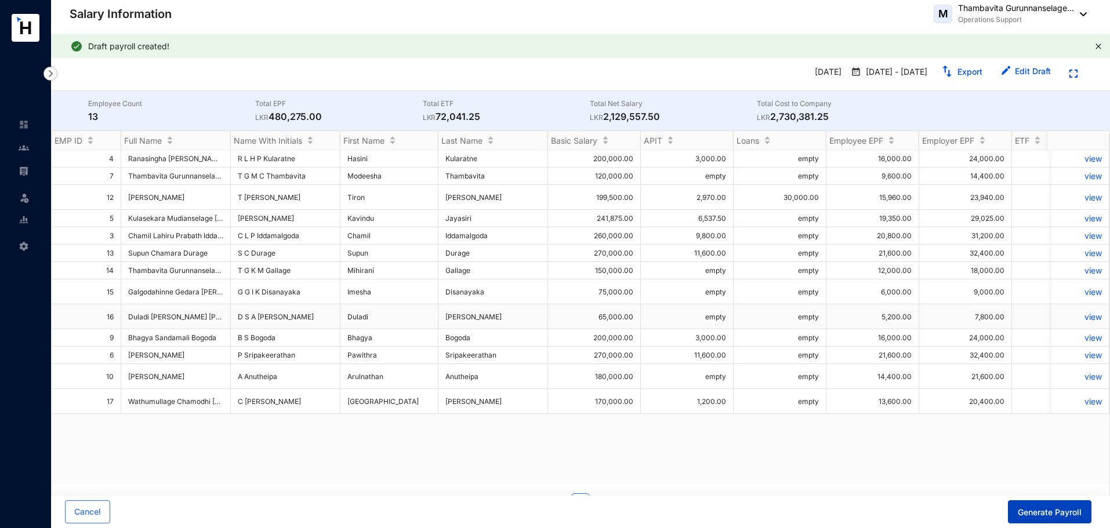
click at [1023, 512] on span "Generate Payroll" at bounding box center [1050, 513] width 64 height 12
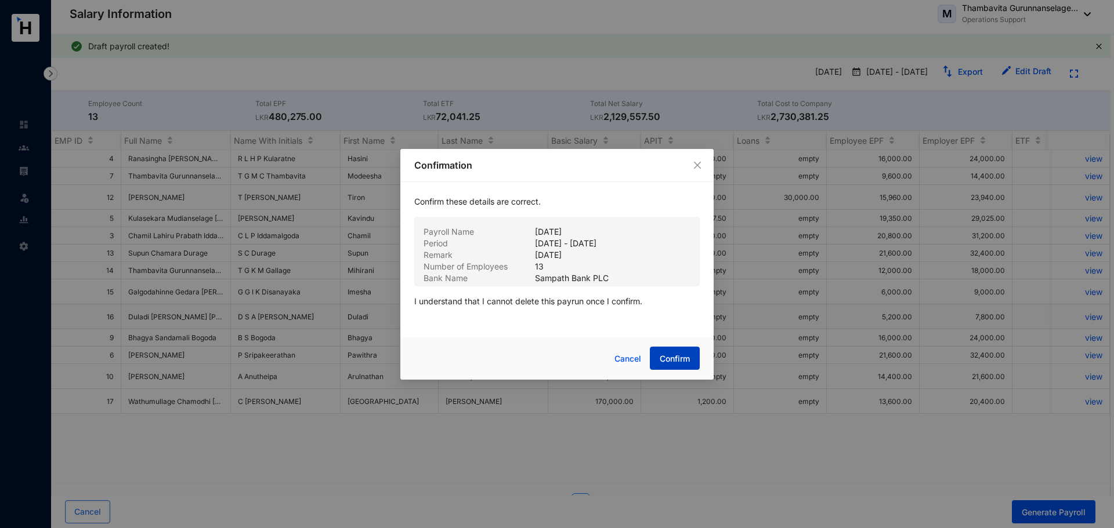
click at [657, 360] on button "Confirm" at bounding box center [675, 358] width 50 height 23
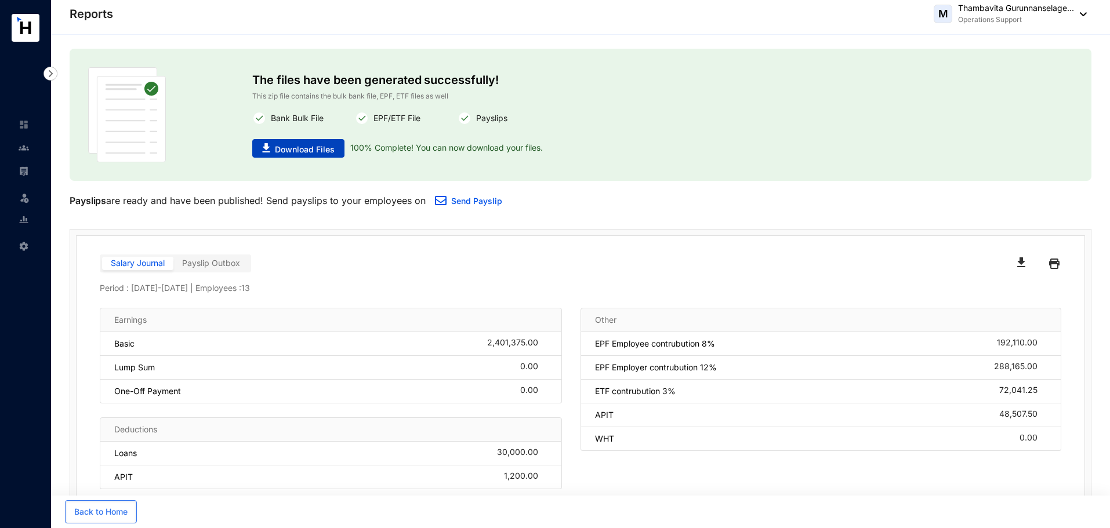
click at [297, 145] on span "Download Files" at bounding box center [305, 150] width 60 height 12
click at [26, 162] on div at bounding box center [24, 165] width 10 height 10
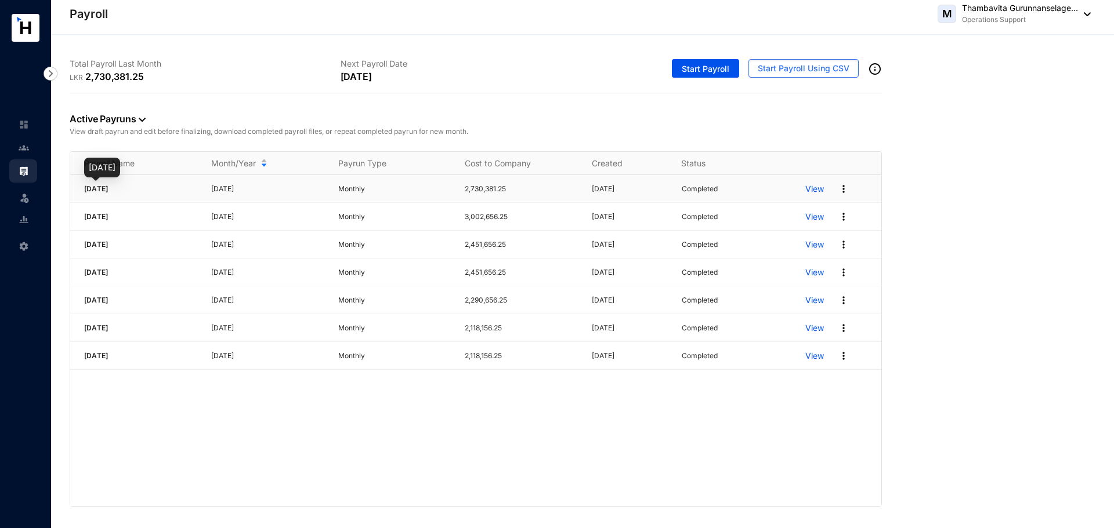
click at [108, 189] on span "[DATE]" at bounding box center [96, 188] width 24 height 9
click at [102, 187] on span "[DATE]" at bounding box center [96, 188] width 24 height 9
click at [807, 187] on p "View" at bounding box center [814, 189] width 19 height 12
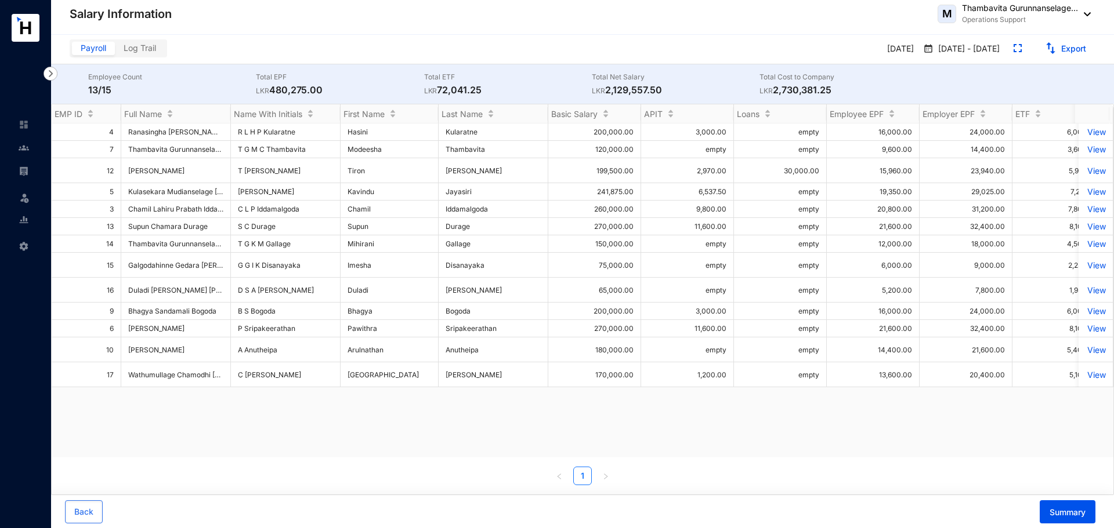
click at [299, 447] on div "4 Ranasingha [PERSON_NAME] [PERSON_NAME] R L H P Kularatne [PERSON_NAME] 200,00…" at bounding box center [583, 291] width 1062 height 334
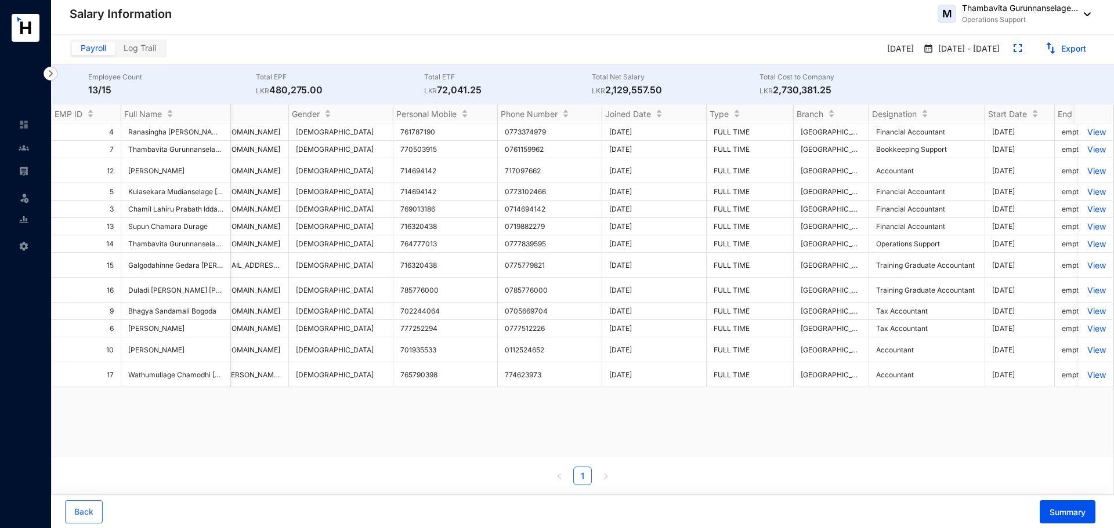
scroll to position [0, 2287]
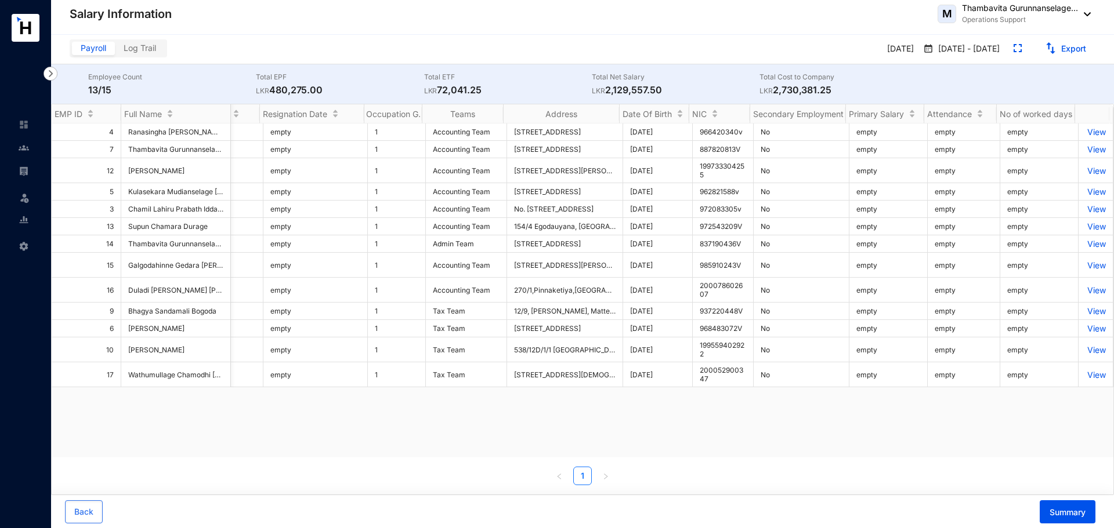
click at [93, 49] on span "Payroll" at bounding box center [94, 48] width 26 height 10
click at [72, 51] on input "Payroll" at bounding box center [72, 51] width 0 height 0
click at [93, 49] on span "Payroll" at bounding box center [94, 48] width 26 height 10
click at [72, 51] on input "Payroll" at bounding box center [72, 51] width 0 height 0
click at [275, 45] on div "Payroll Log Trail" at bounding box center [241, 48] width 342 height 18
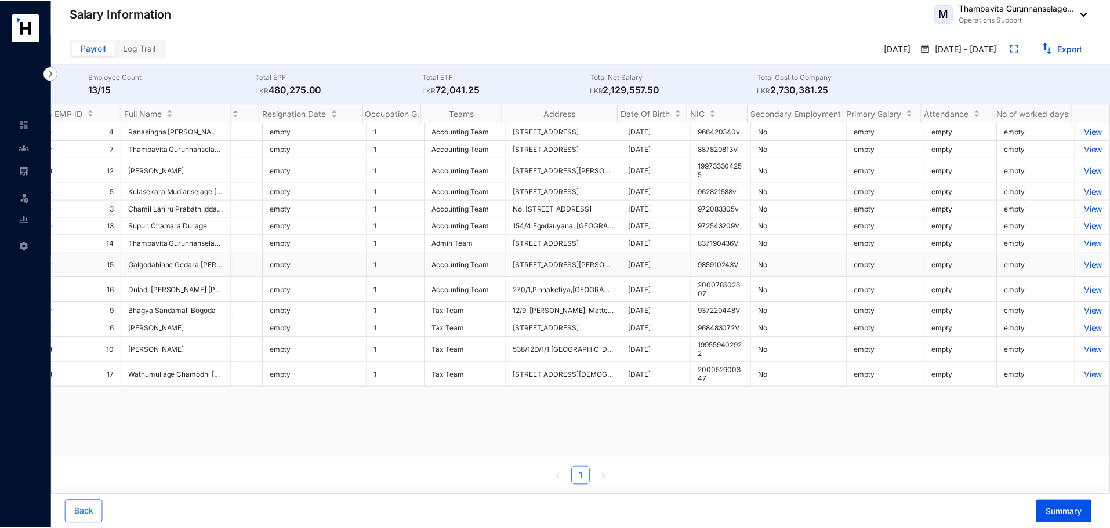
scroll to position [0, 2950]
click at [19, 166] on img at bounding box center [24, 171] width 10 height 10
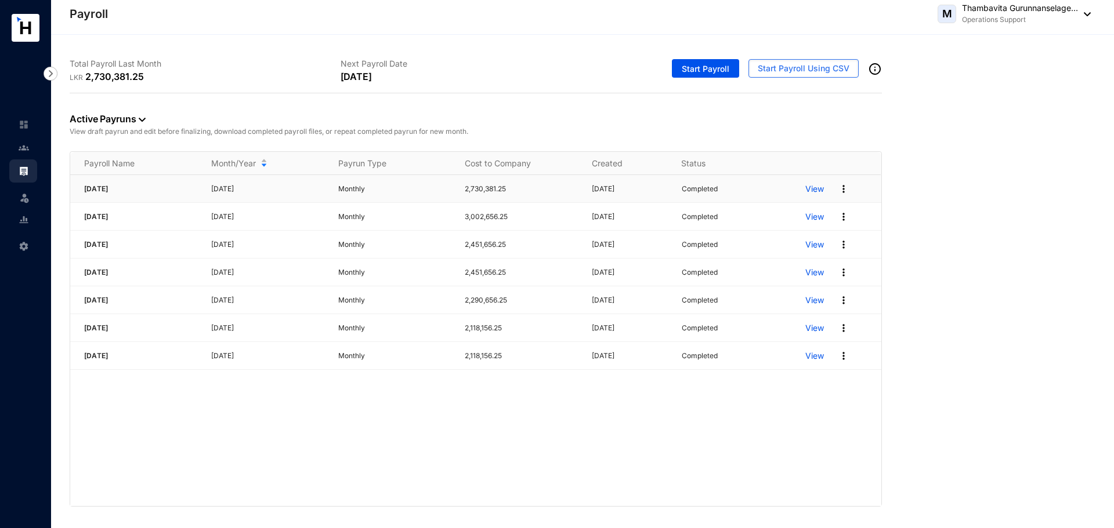
click at [840, 183] on img at bounding box center [844, 189] width 12 height 12
click at [804, 210] on link "View Summary" at bounding box center [799, 213] width 82 height 20
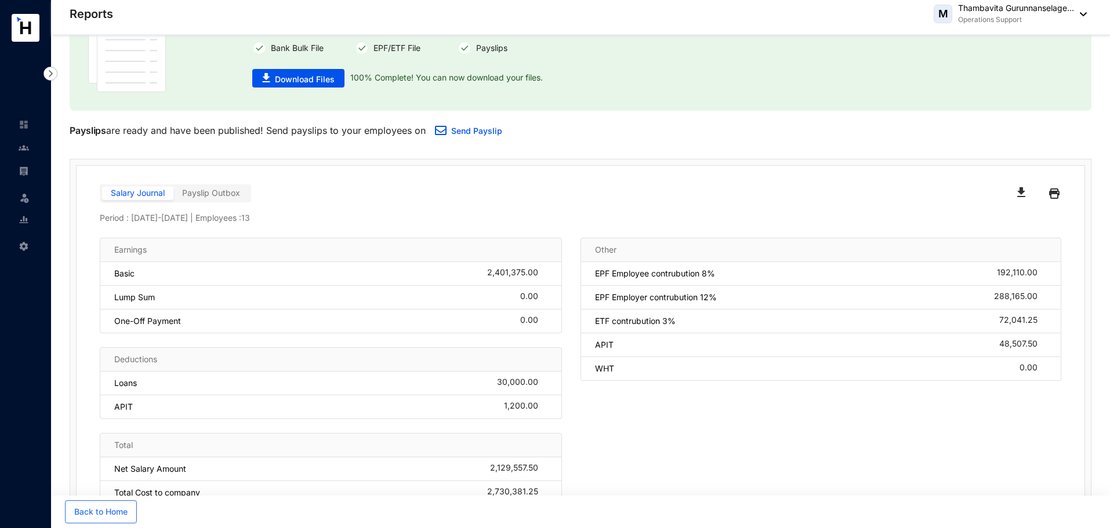
scroll to position [71, 0]
click at [209, 195] on span "Payslip Outbox" at bounding box center [211, 192] width 58 height 10
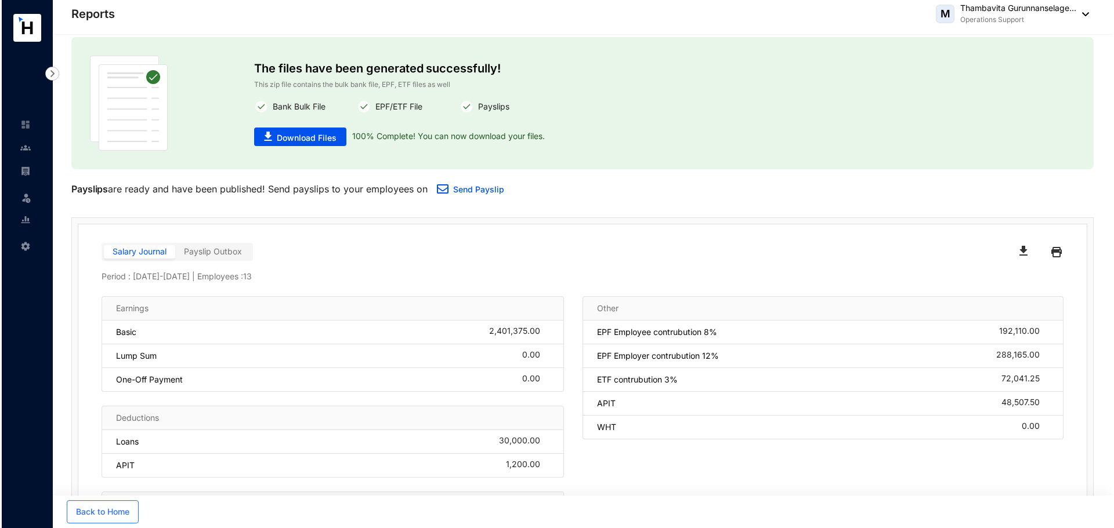
scroll to position [0, 0]
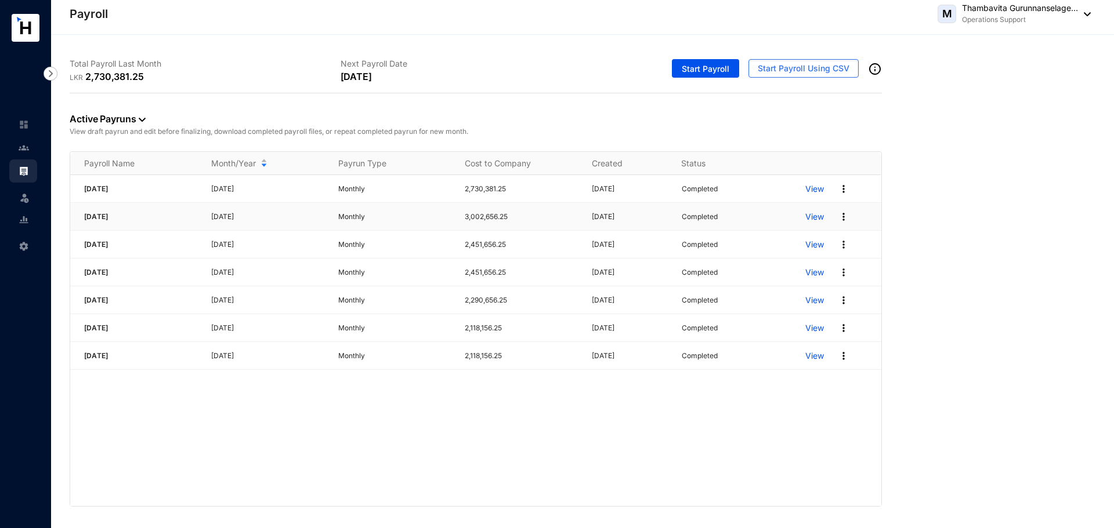
click at [814, 218] on p "View" at bounding box center [814, 217] width 19 height 12
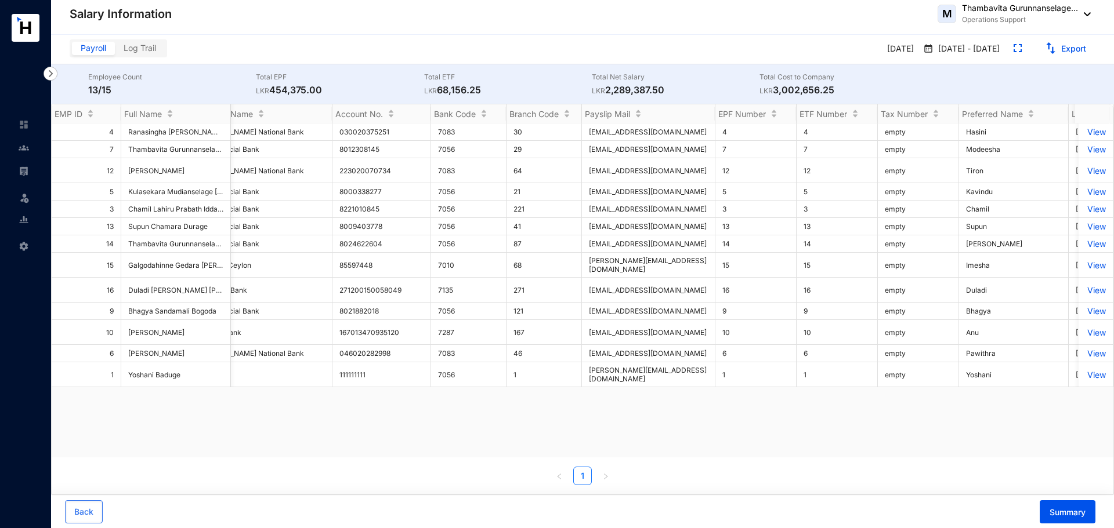
scroll to position [0, 1592]
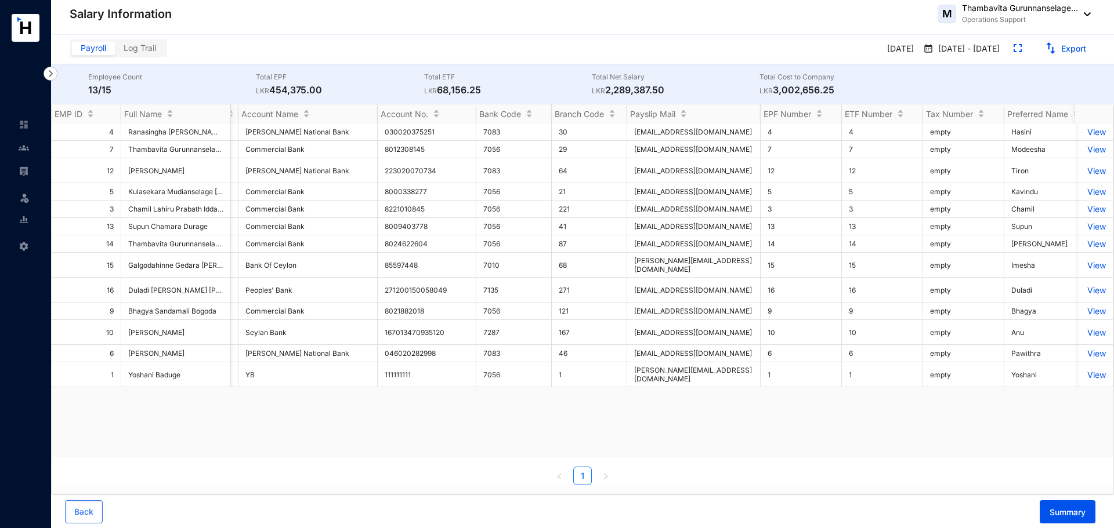
click at [580, 429] on div "4 Ranasingha [PERSON_NAME] [PERSON_NAME] R L H P Kularatne [PERSON_NAME] 200,00…" at bounding box center [583, 291] width 1062 height 334
click at [1085, 244] on p "View" at bounding box center [1095, 244] width 20 height 10
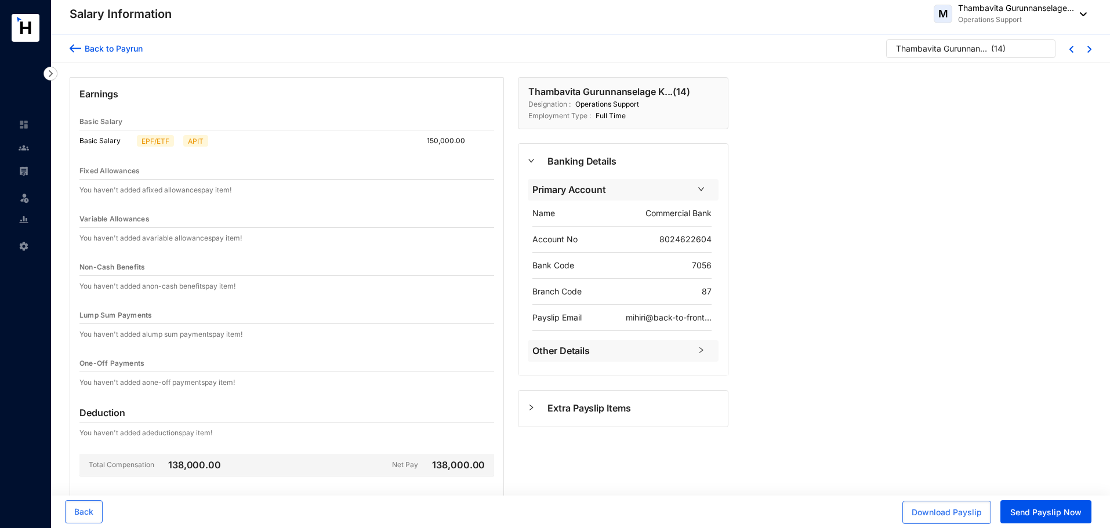
click at [72, 47] on img at bounding box center [76, 48] width 12 height 12
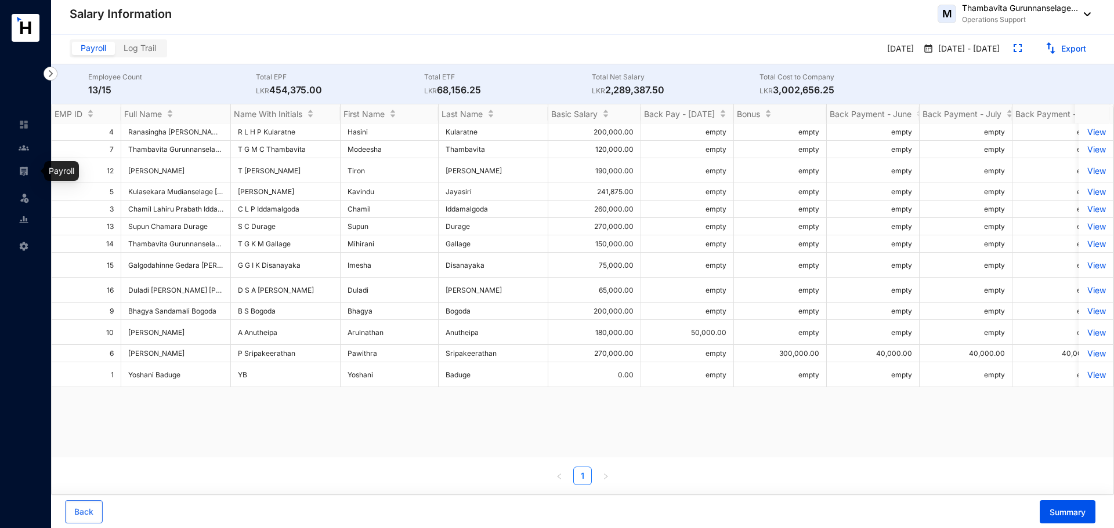
click at [26, 167] on img at bounding box center [24, 171] width 10 height 10
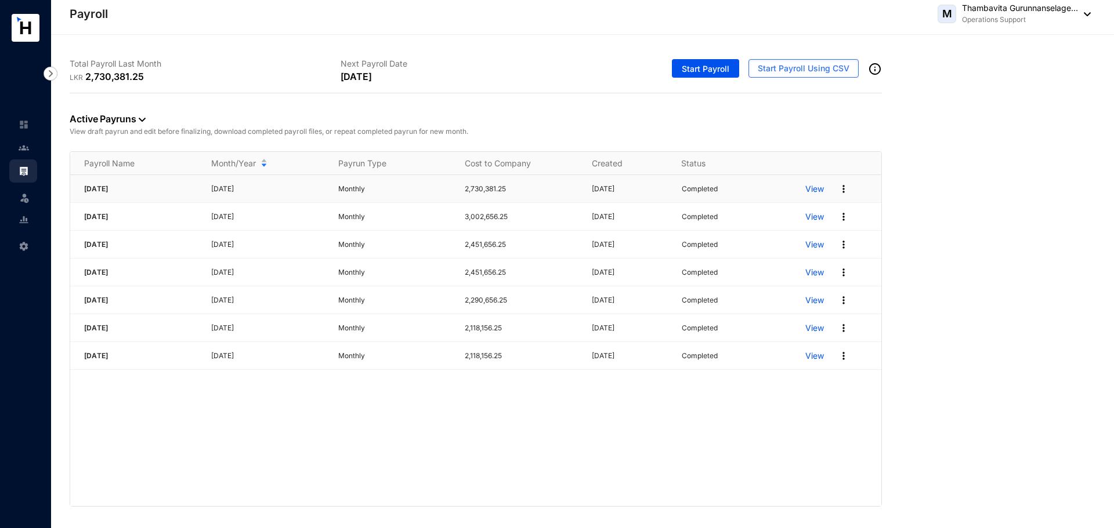
click at [810, 190] on p "View" at bounding box center [814, 189] width 19 height 12
